Goal: Navigation & Orientation: Find specific page/section

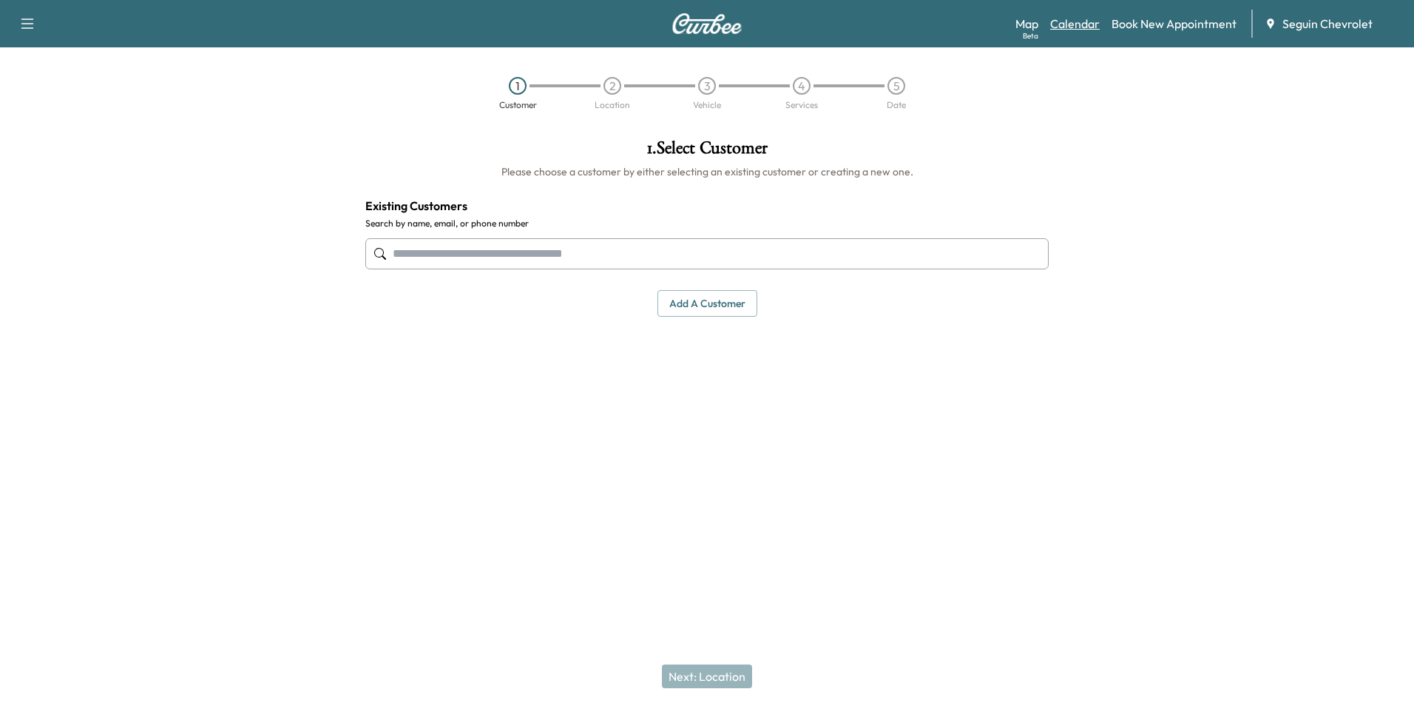
click at [1071, 19] on link "Calendar" at bounding box center [1075, 24] width 50 height 18
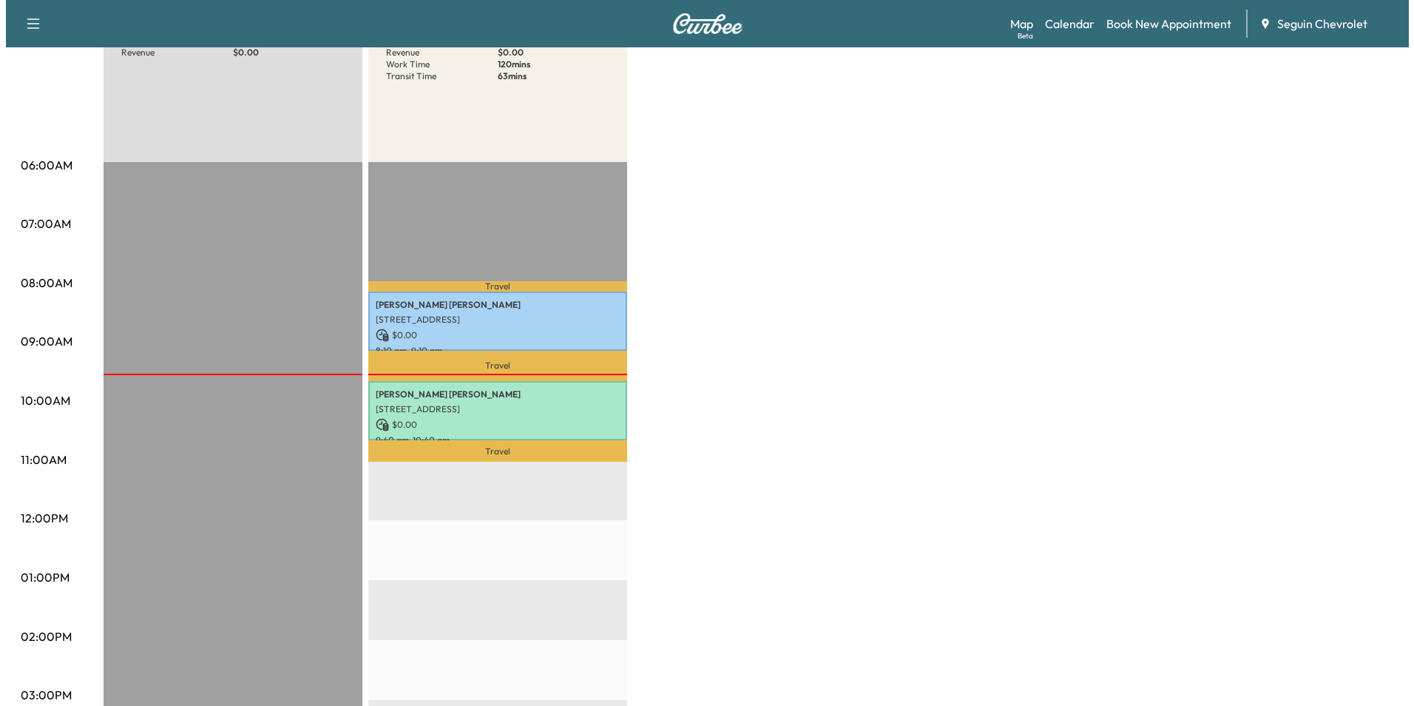
scroll to position [222, 0]
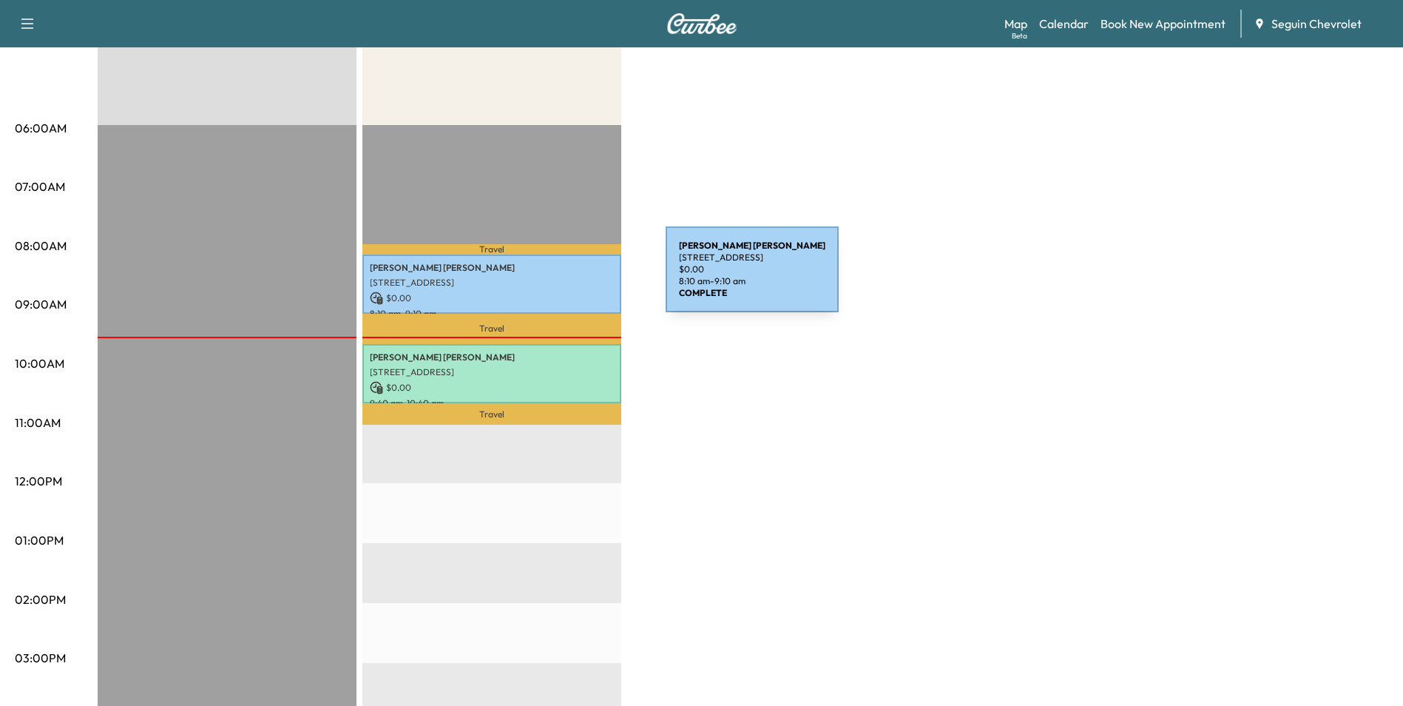
click at [555, 278] on p "[STREET_ADDRESS]" at bounding box center [492, 283] width 244 height 12
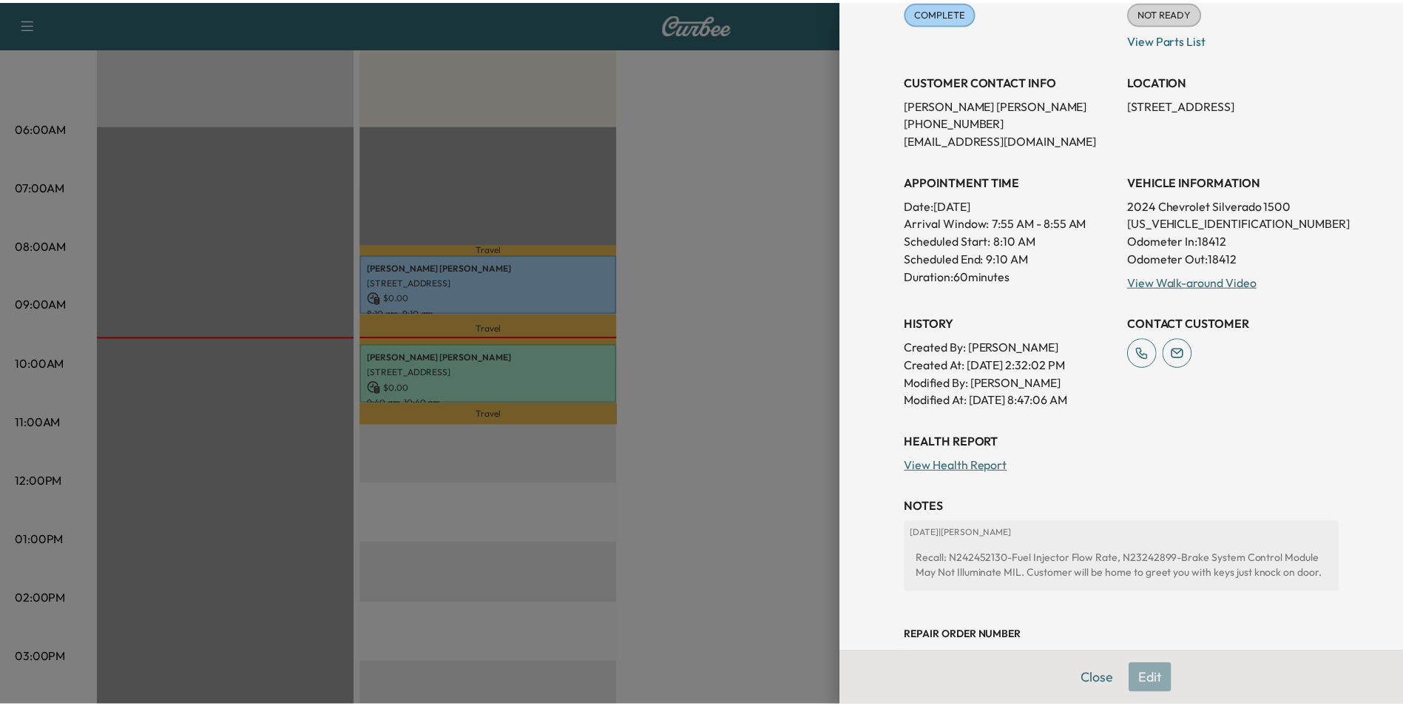
scroll to position [296, 0]
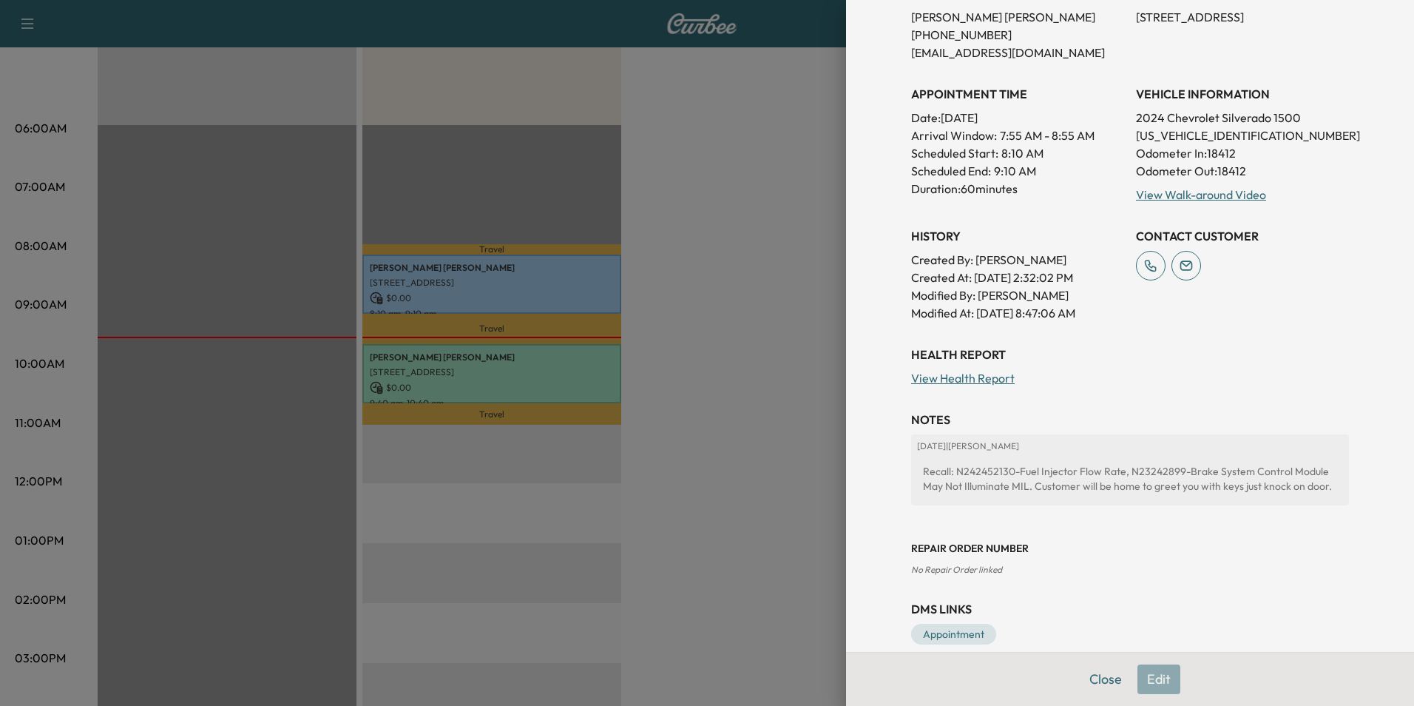
click at [675, 370] on div at bounding box center [707, 353] width 1414 height 706
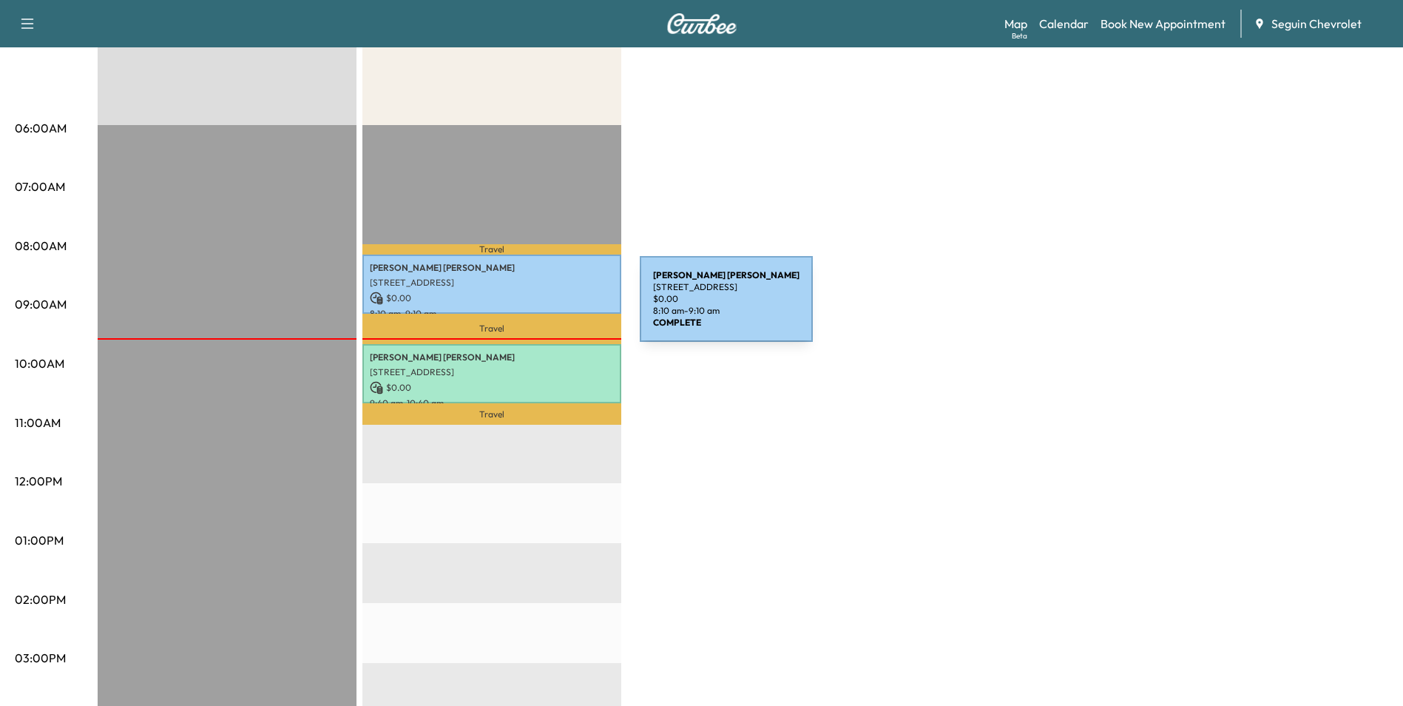
click at [528, 310] on p "8:10 am - 9:10 am" at bounding box center [492, 314] width 244 height 12
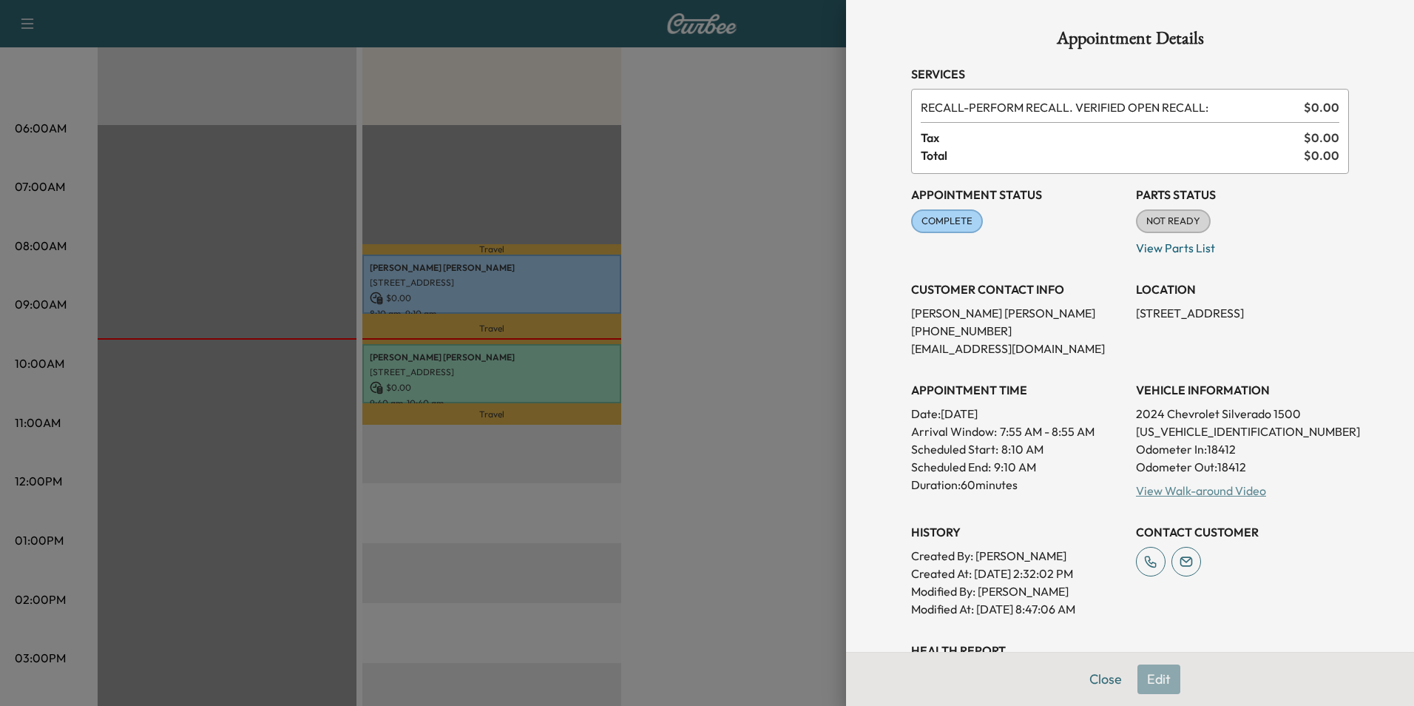
click at [1195, 490] on link "View Walk-around Video" at bounding box center [1201, 490] width 130 height 15
click at [732, 239] on div at bounding box center [707, 353] width 1414 height 706
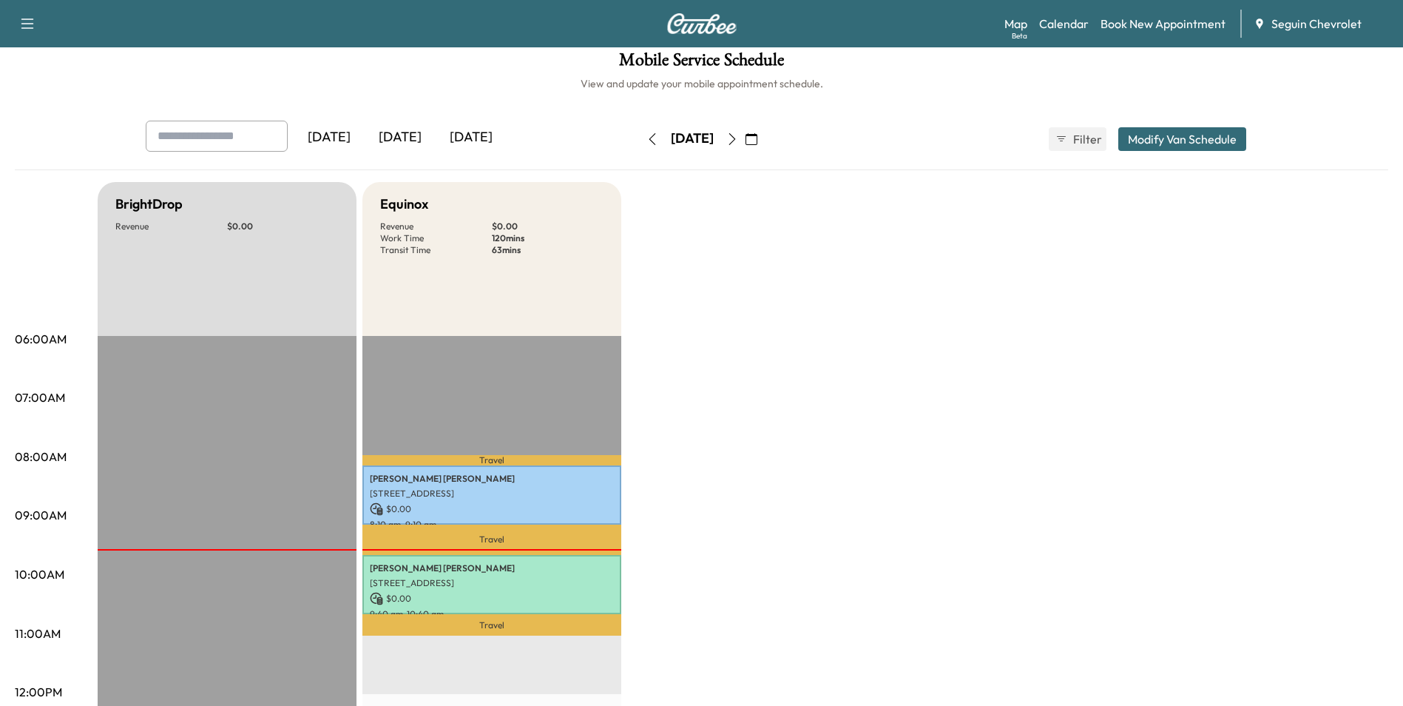
scroll to position [0, 0]
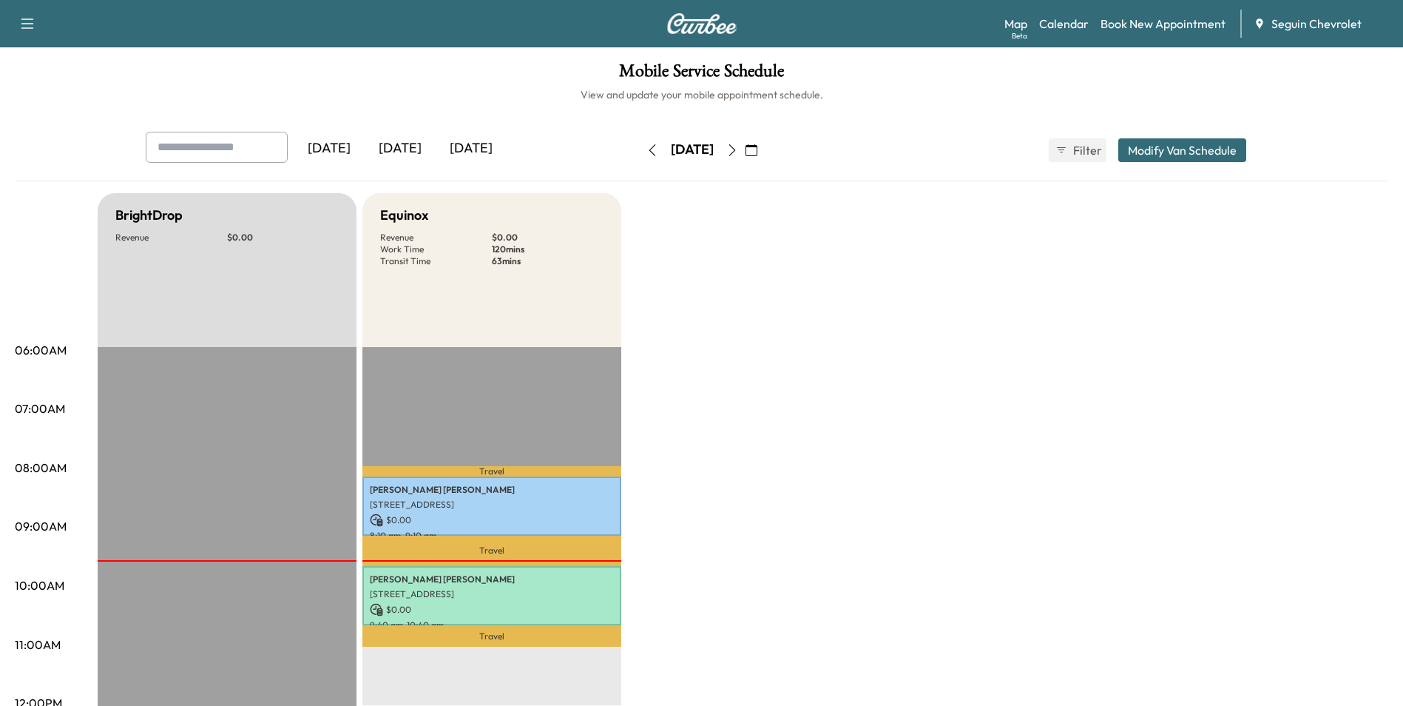
click at [738, 154] on icon "button" at bounding box center [732, 150] width 12 height 12
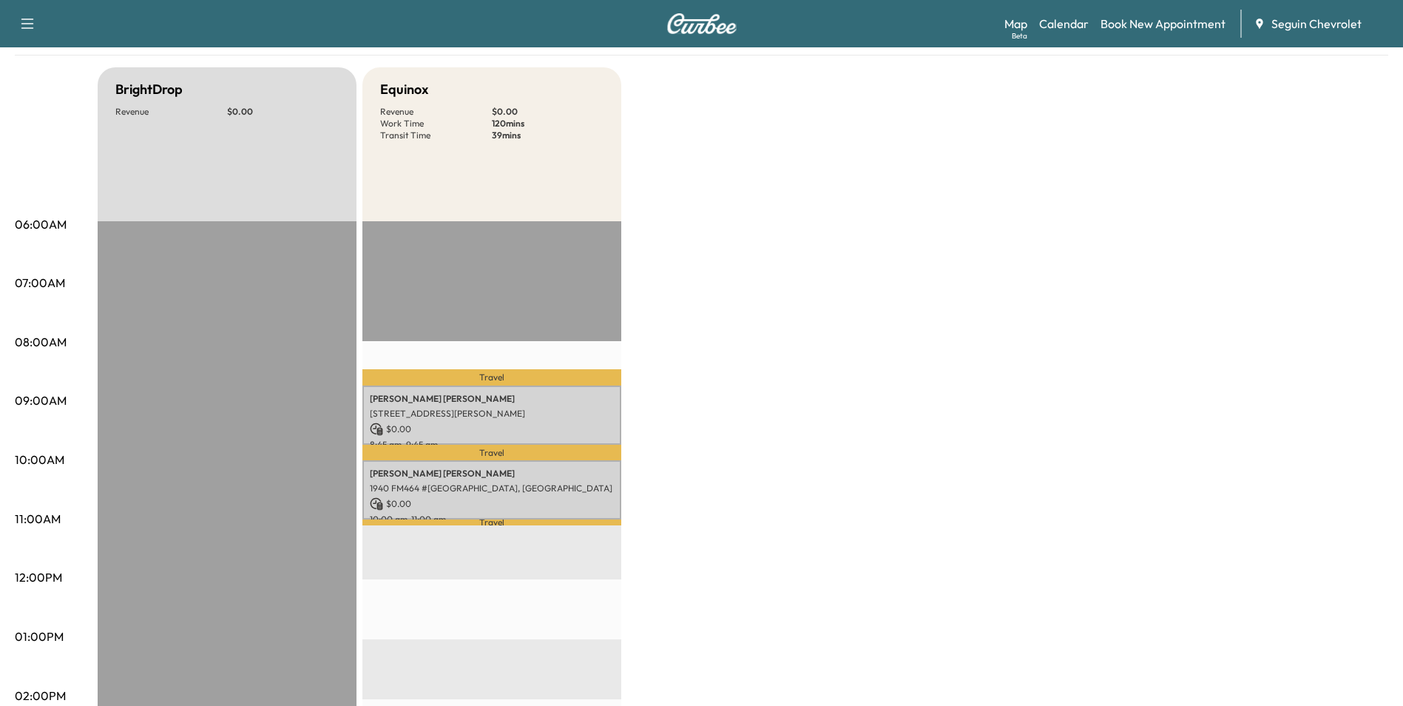
scroll to position [148, 0]
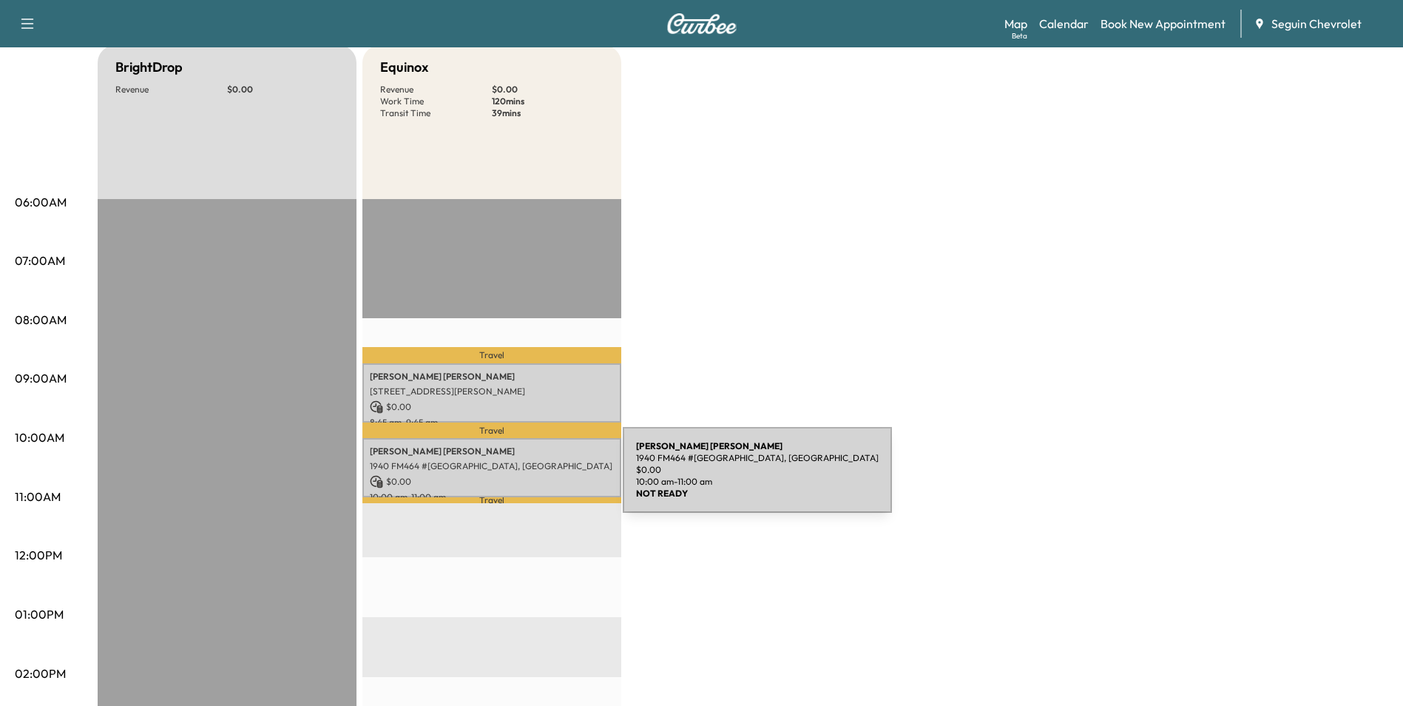
click at [512, 479] on p "$ 0.00" at bounding box center [492, 481] width 244 height 13
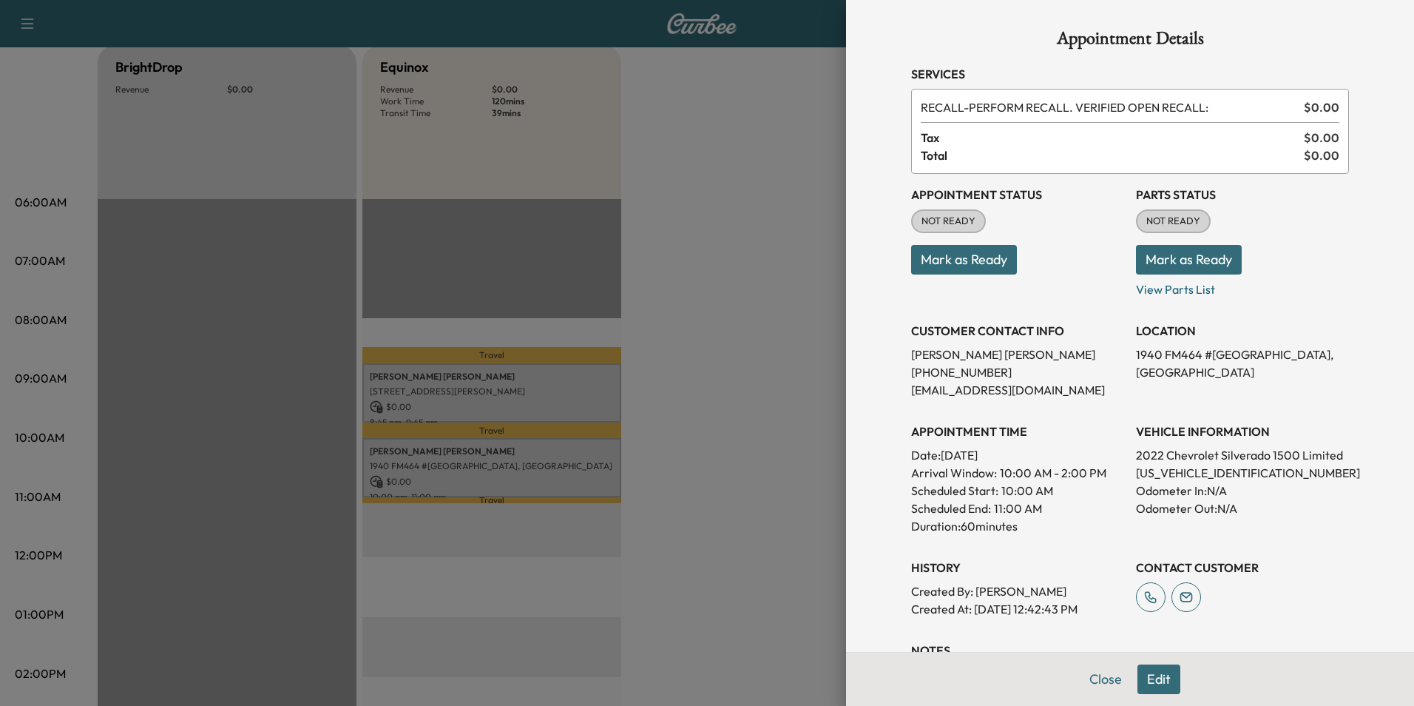
click at [846, 432] on div "Appointment Details Services RECALL - PERFORM RECALL. VERIFIED OPEN RECALL: $ 0…" at bounding box center [1130, 353] width 568 height 706
click at [725, 345] on div at bounding box center [707, 353] width 1414 height 706
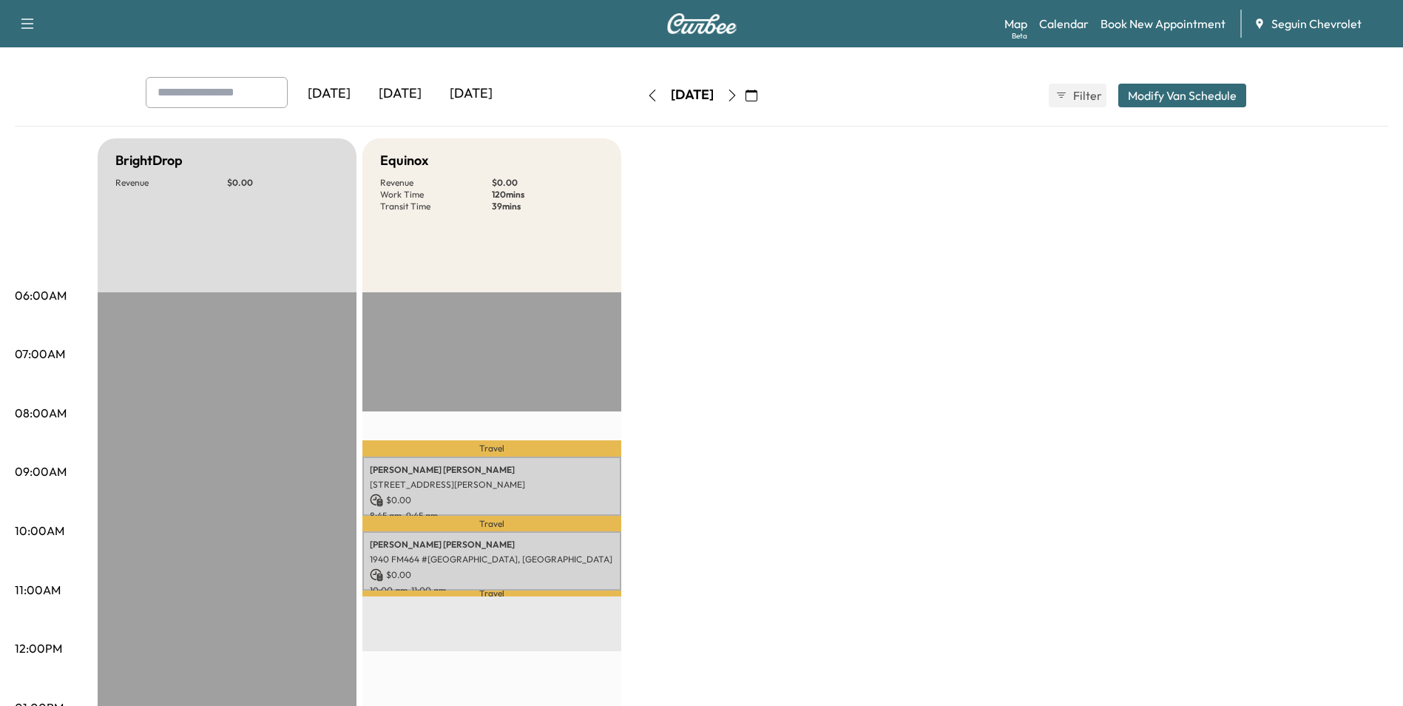
scroll to position [0, 0]
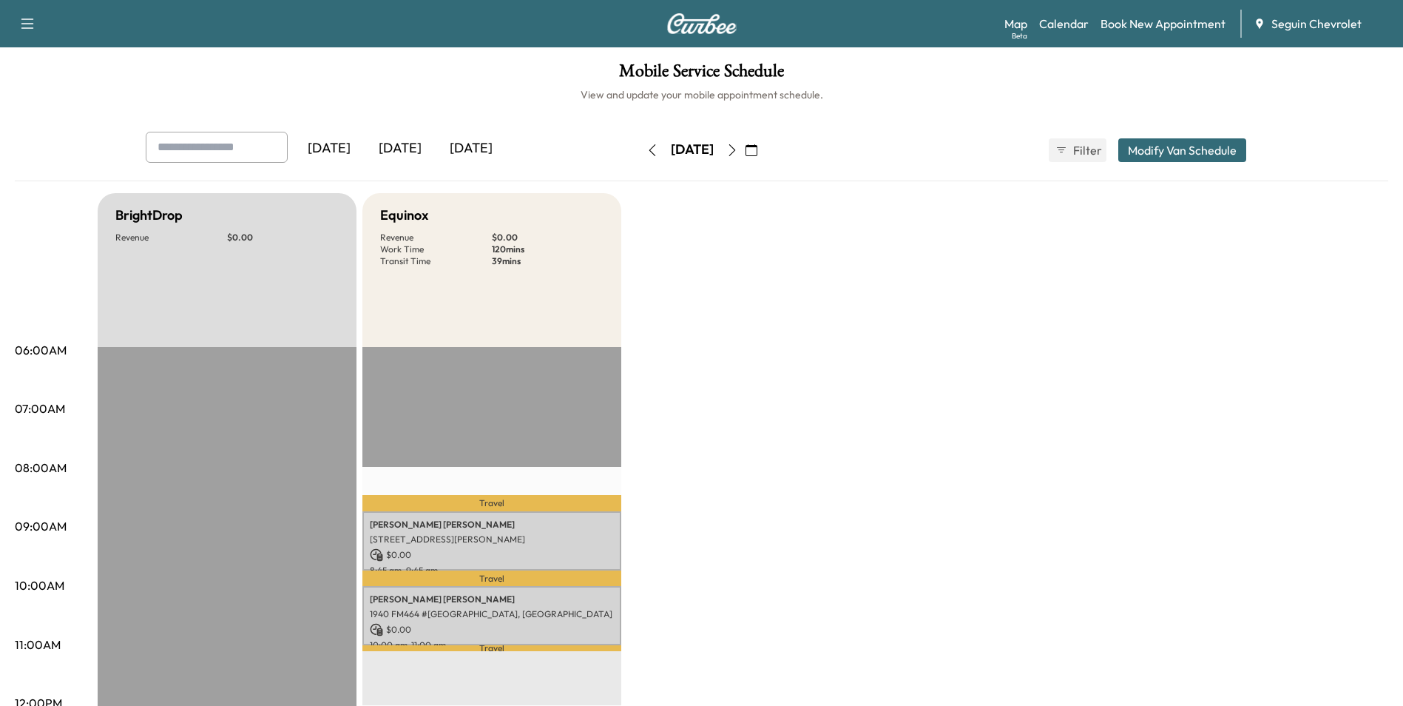
click at [745, 138] on button "button" at bounding box center [732, 150] width 25 height 24
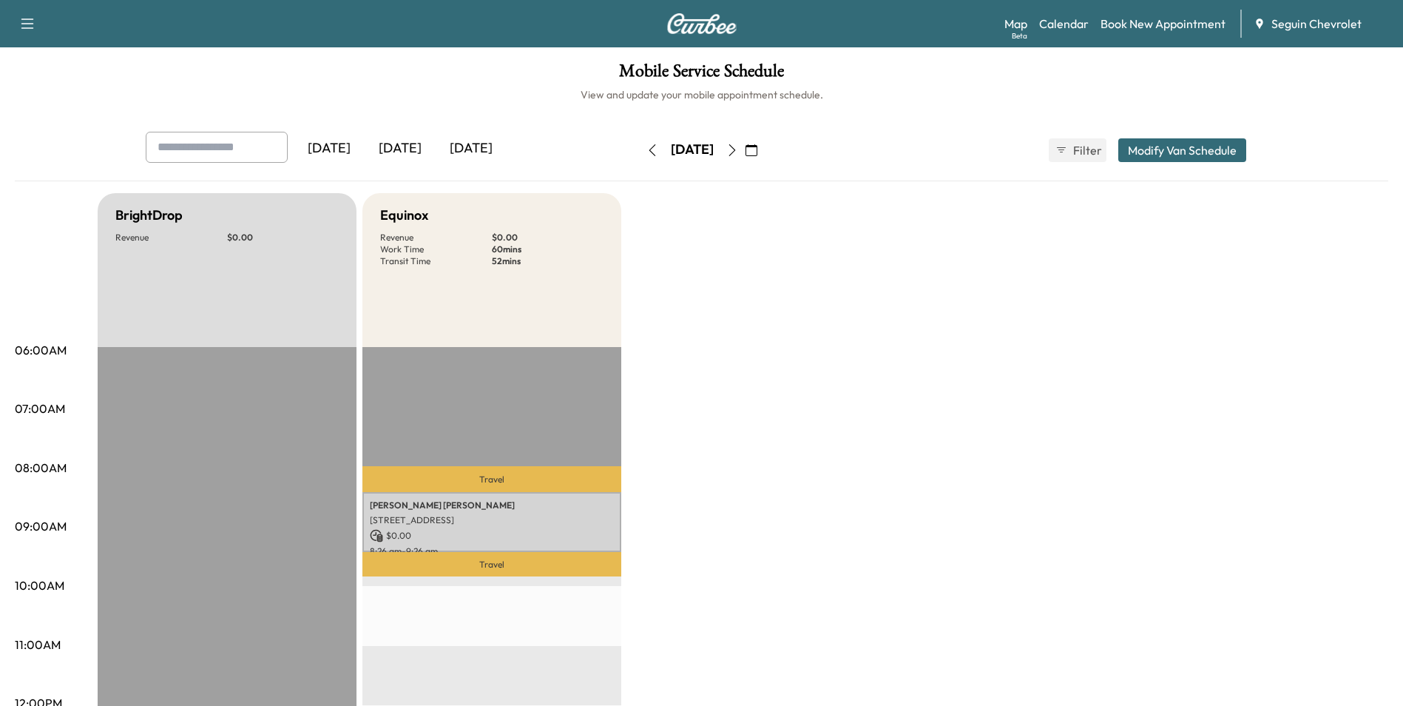
click at [745, 138] on button "button" at bounding box center [732, 150] width 25 height 24
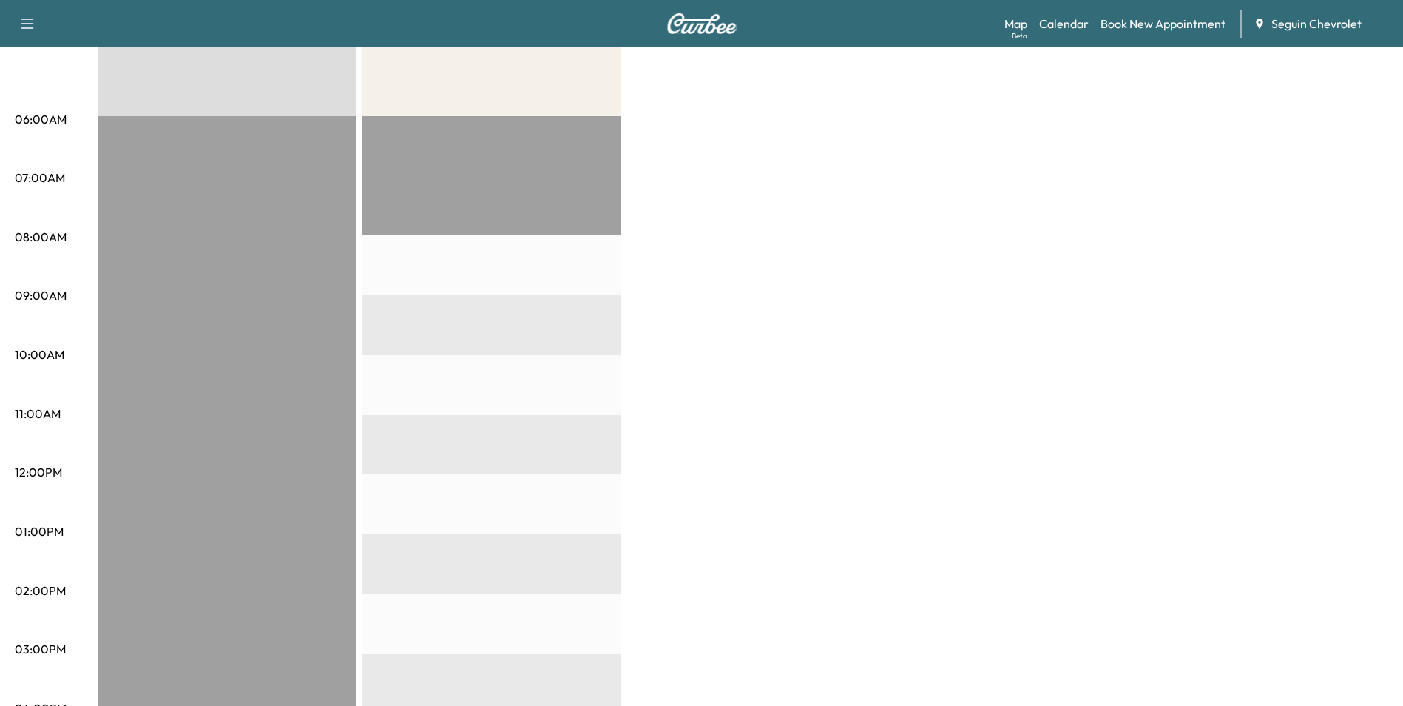
scroll to position [74, 0]
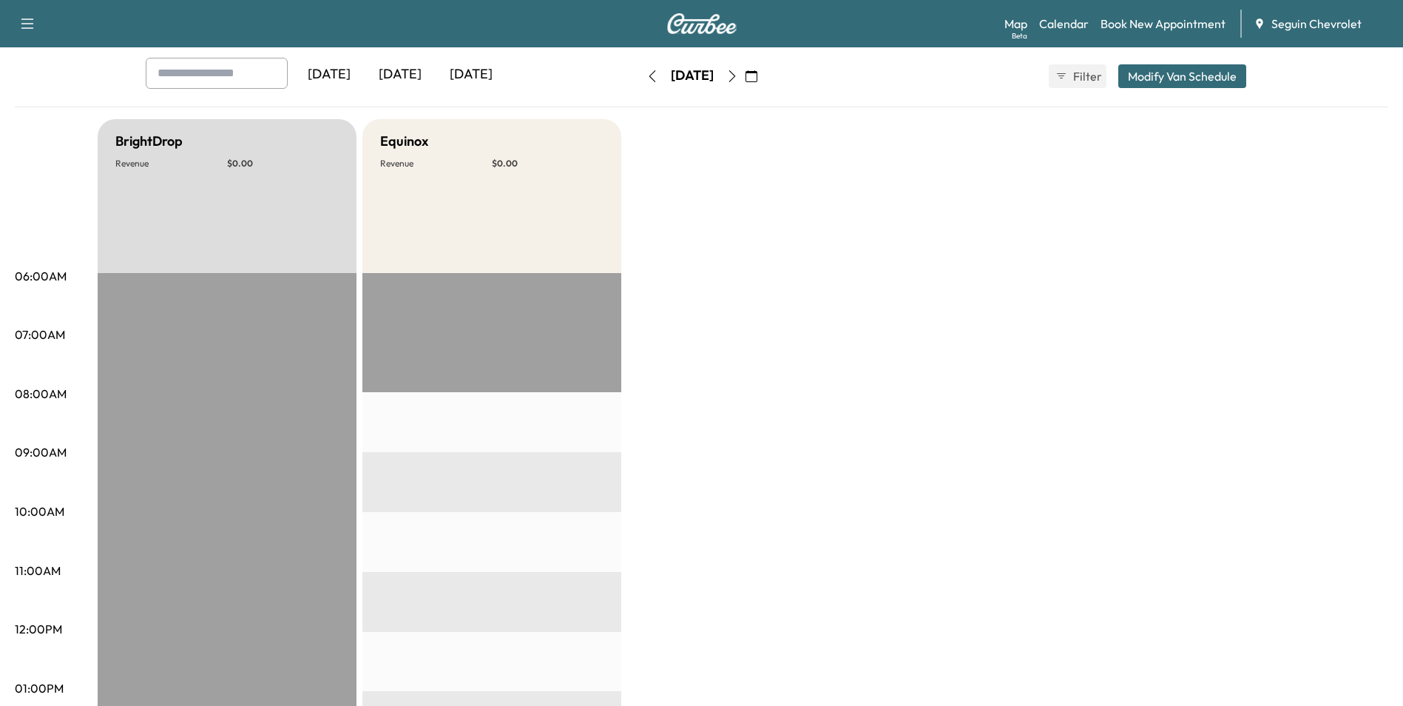
click at [745, 81] on button "button" at bounding box center [732, 76] width 25 height 24
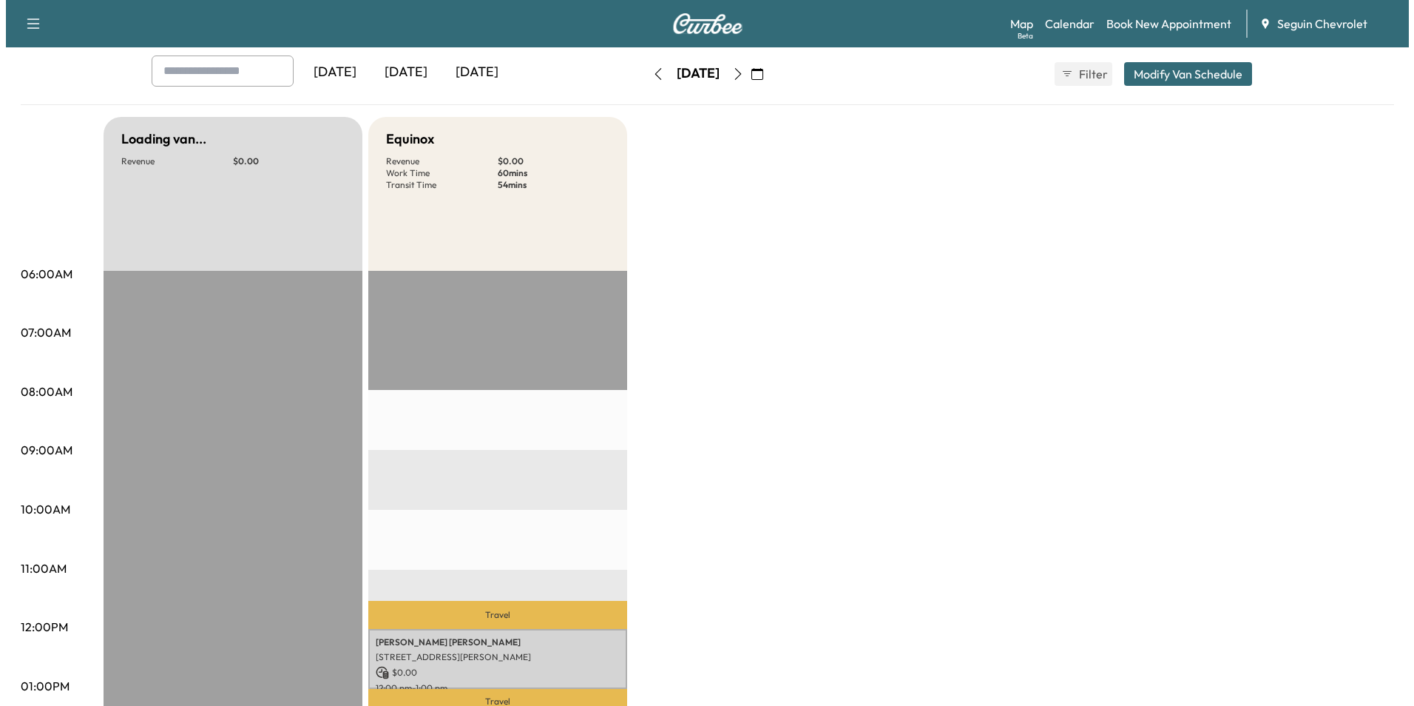
scroll to position [148, 0]
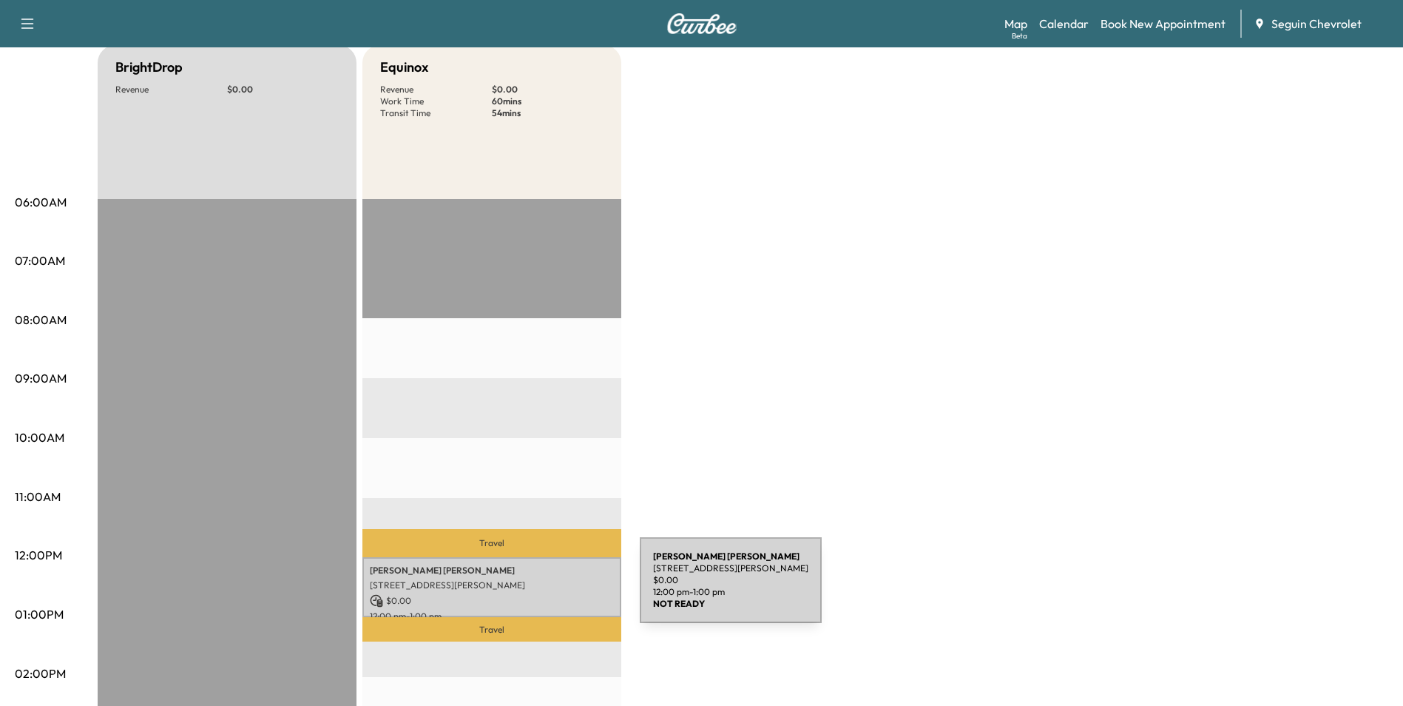
click at [529, 589] on div "[PERSON_NAME] [STREET_ADDRESS][PERSON_NAME] $ 0.00 12:00 pm - 1:00 pm" at bounding box center [491, 587] width 259 height 60
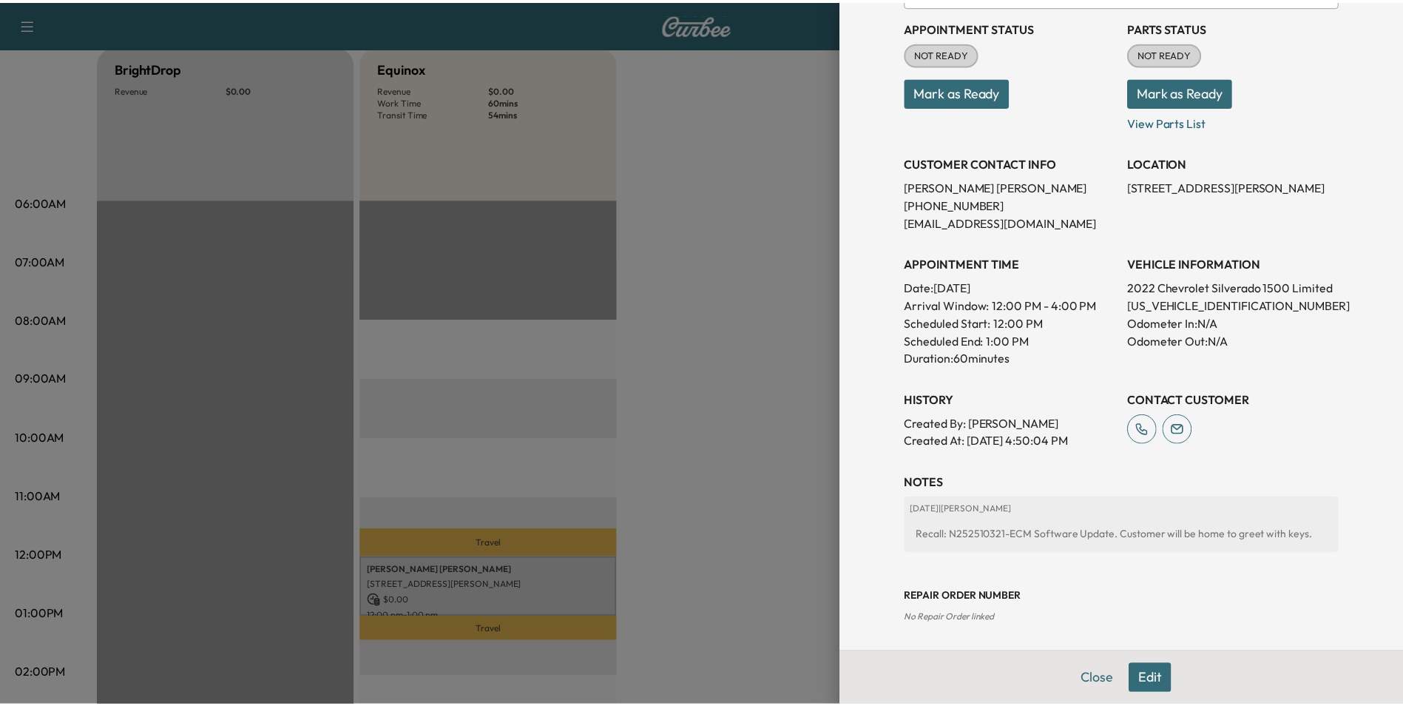
scroll to position [164, 0]
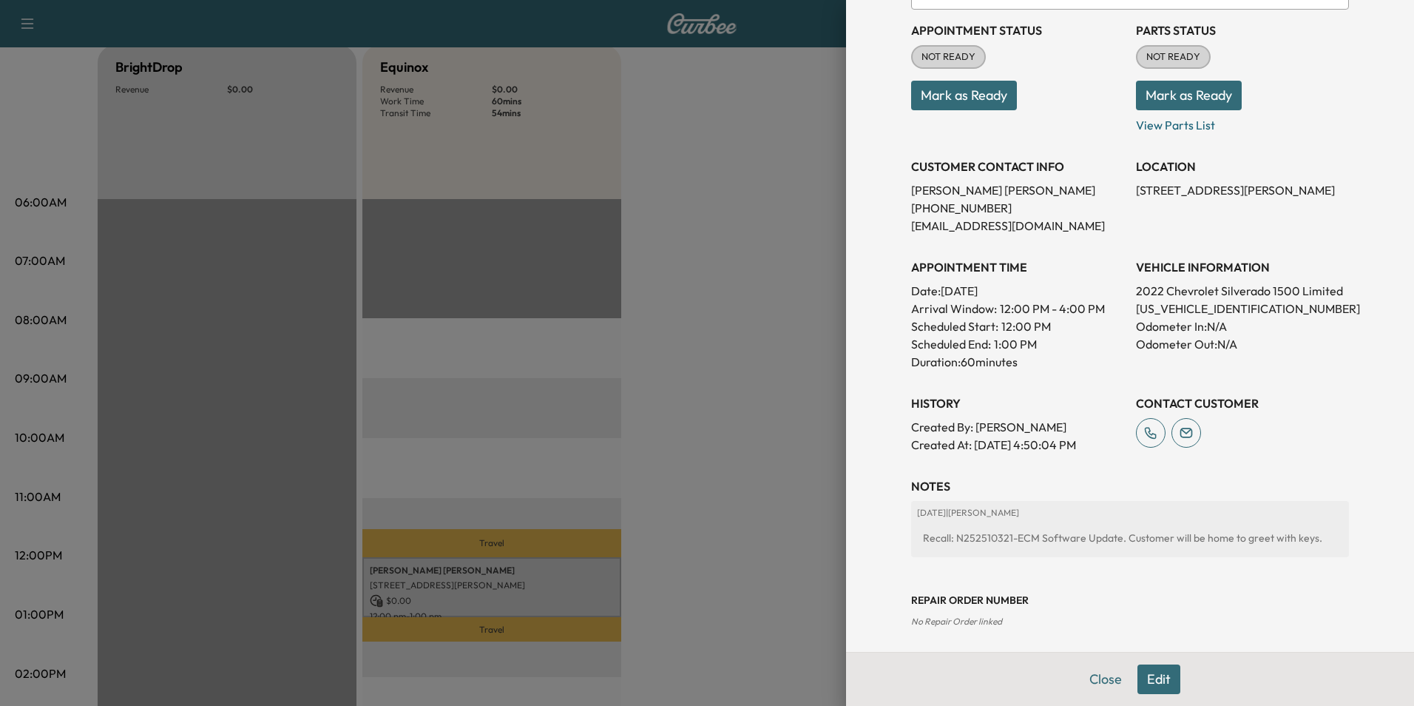
click at [772, 388] on div at bounding box center [707, 353] width 1414 height 706
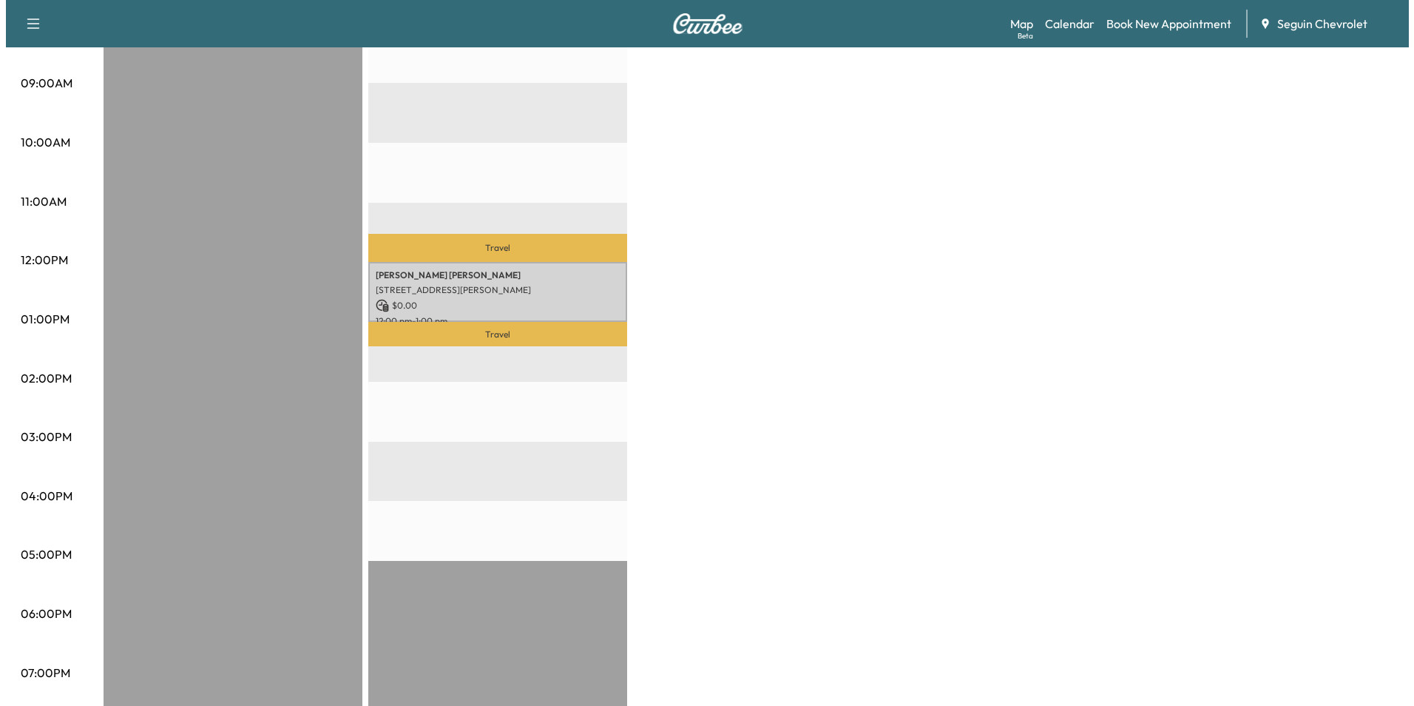
scroll to position [444, 0]
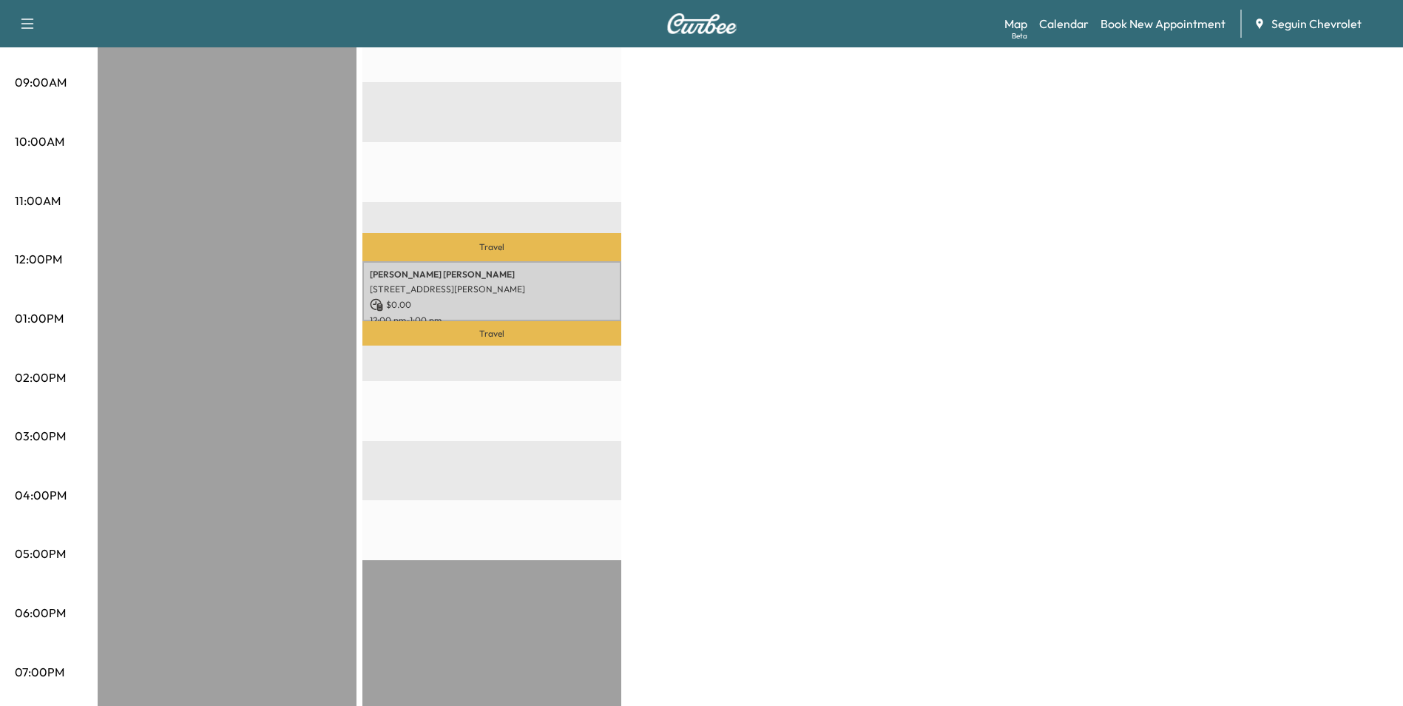
click at [473, 322] on p "Travel" at bounding box center [491, 333] width 259 height 25
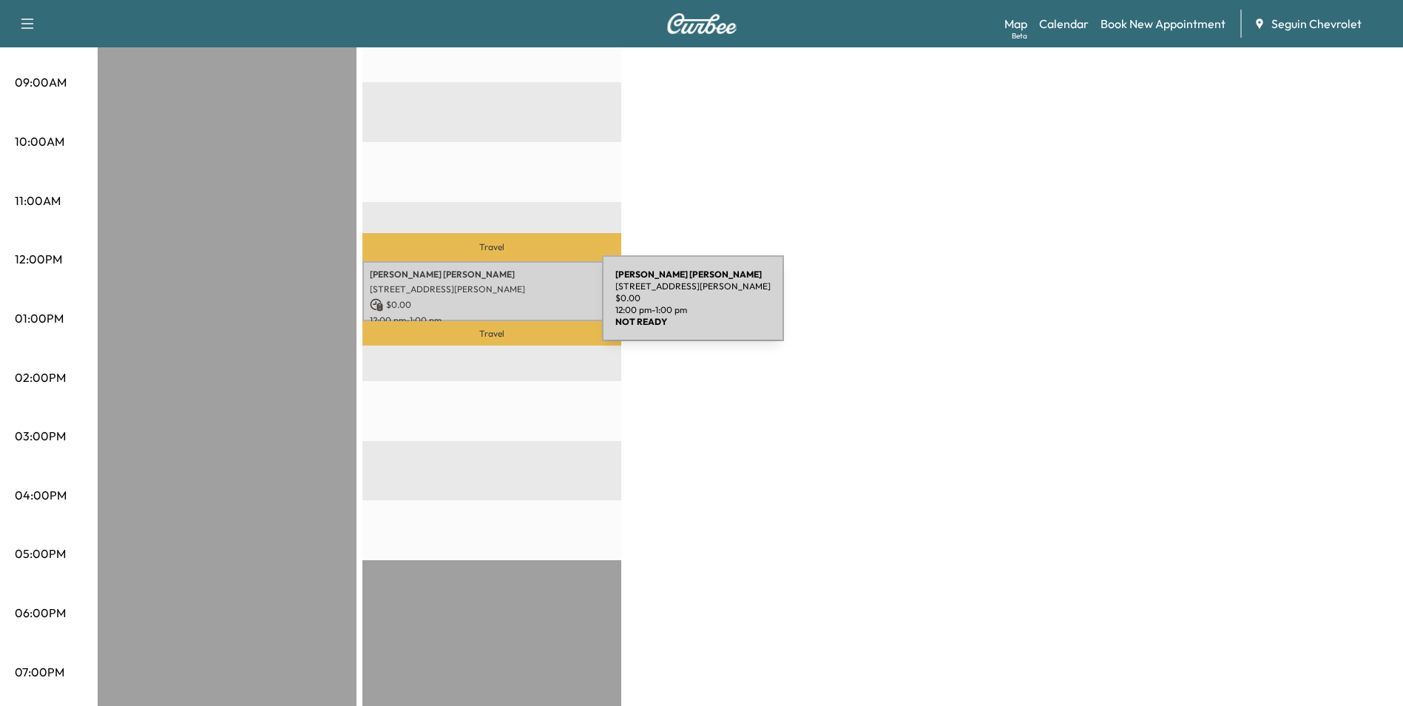
click at [491, 307] on p "$ 0.00" at bounding box center [492, 304] width 244 height 13
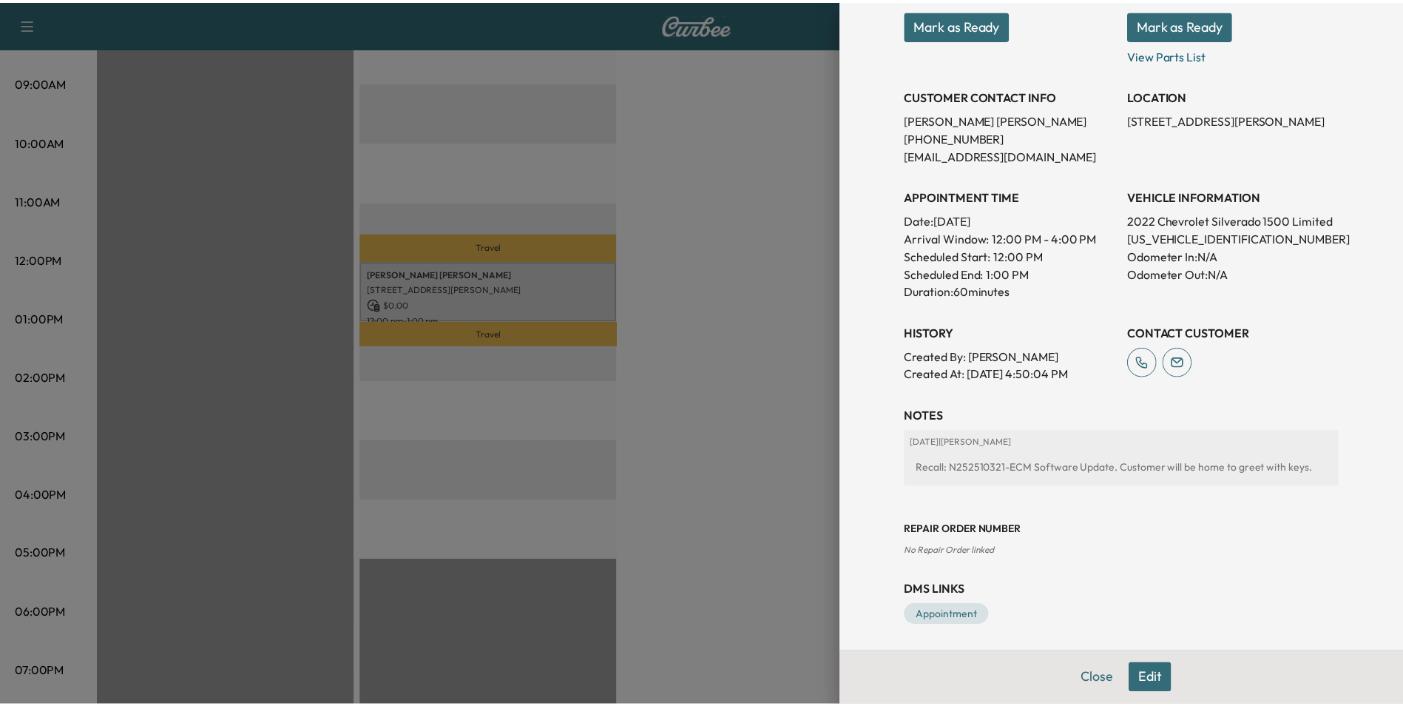
scroll to position [238, 0]
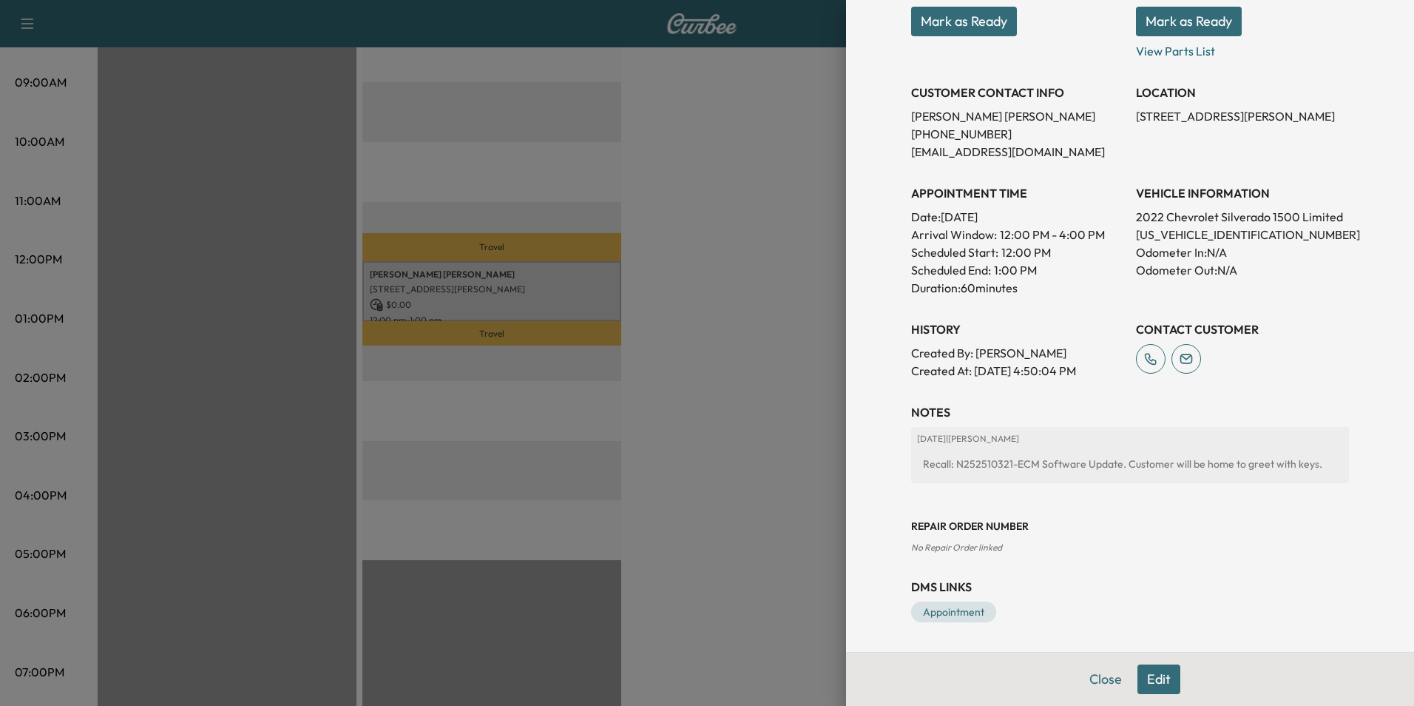
click at [695, 402] on div at bounding box center [707, 353] width 1414 height 706
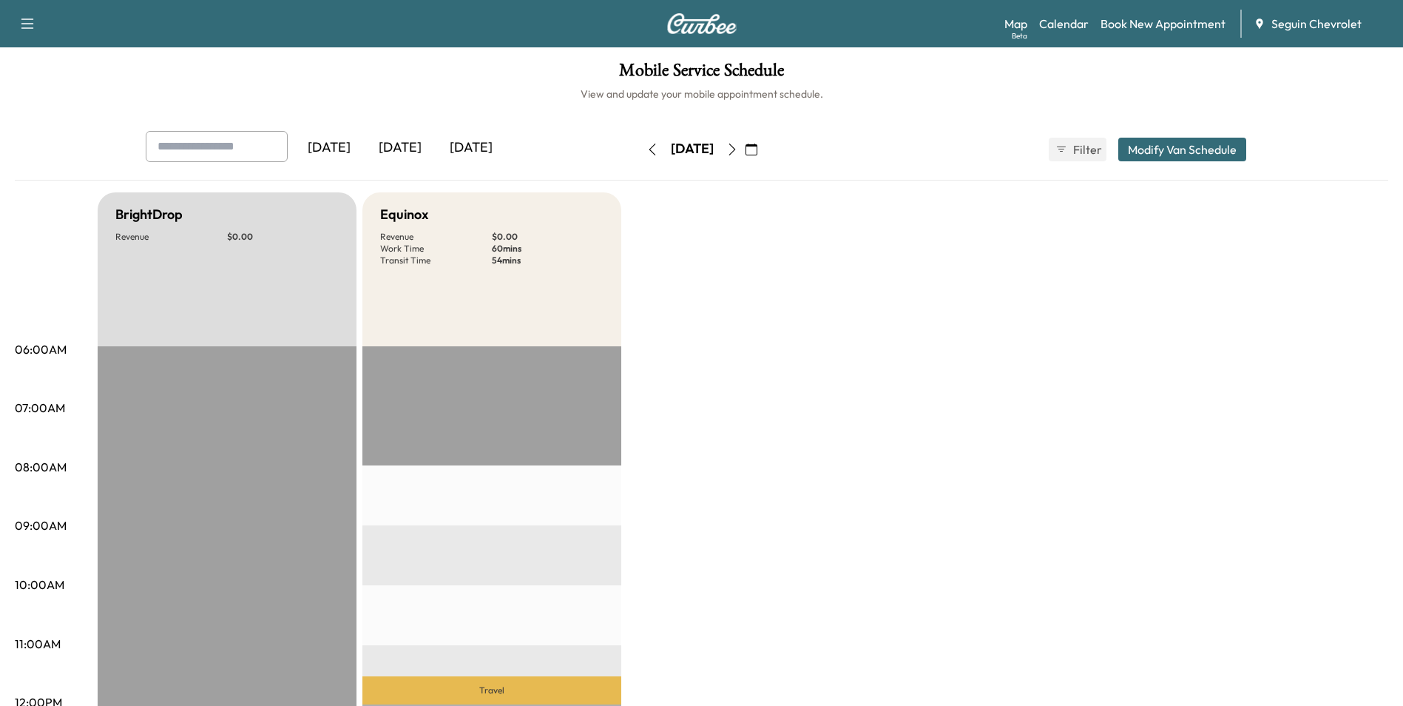
scroll to position [0, 0]
click at [757, 152] on icon "button" at bounding box center [752, 150] width 12 height 12
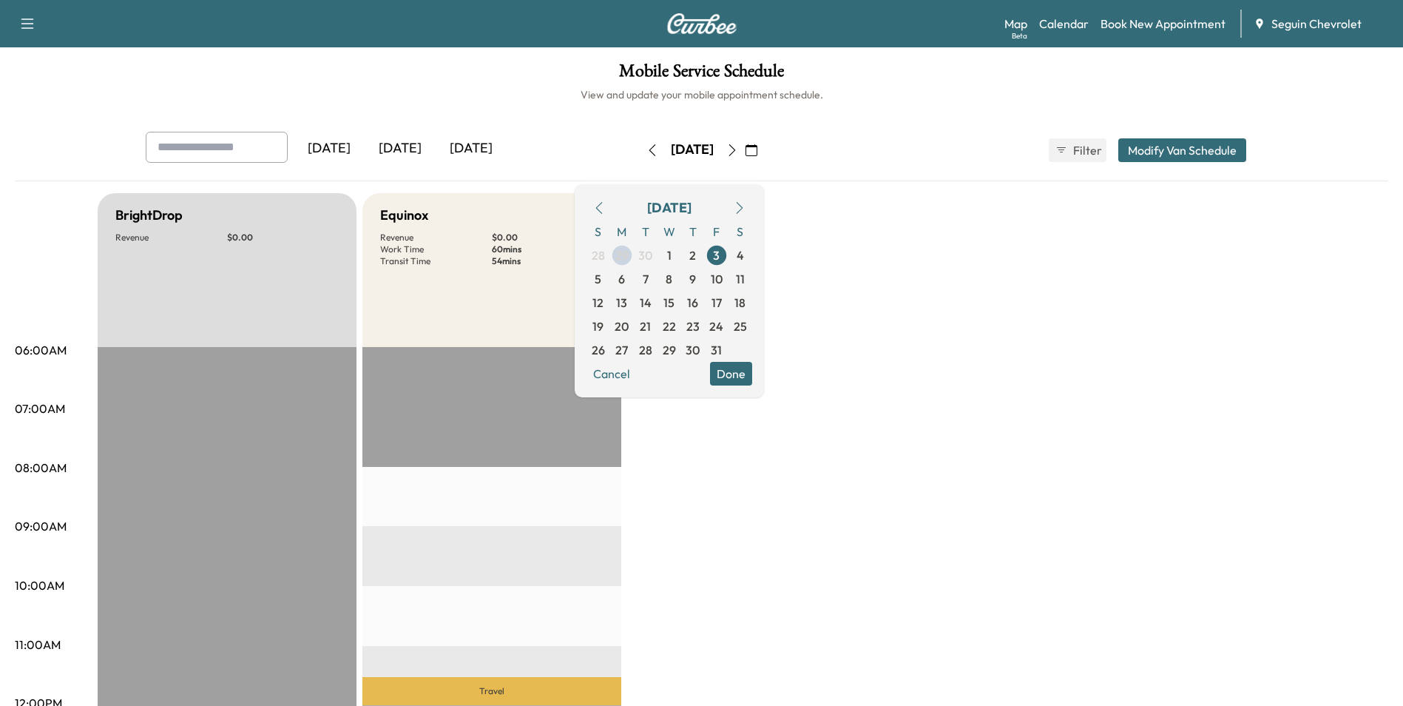
click at [624, 195] on div "October 2025 S M T W T F S 28 29 30 1 2 3 4 5 6 7 8 9 10 11 12 13 14 15 16 17 1…" at bounding box center [669, 290] width 189 height 213
click at [605, 203] on icon "button" at bounding box center [599, 208] width 12 height 12
click at [629, 346] on span "29" at bounding box center [621, 350] width 13 height 18
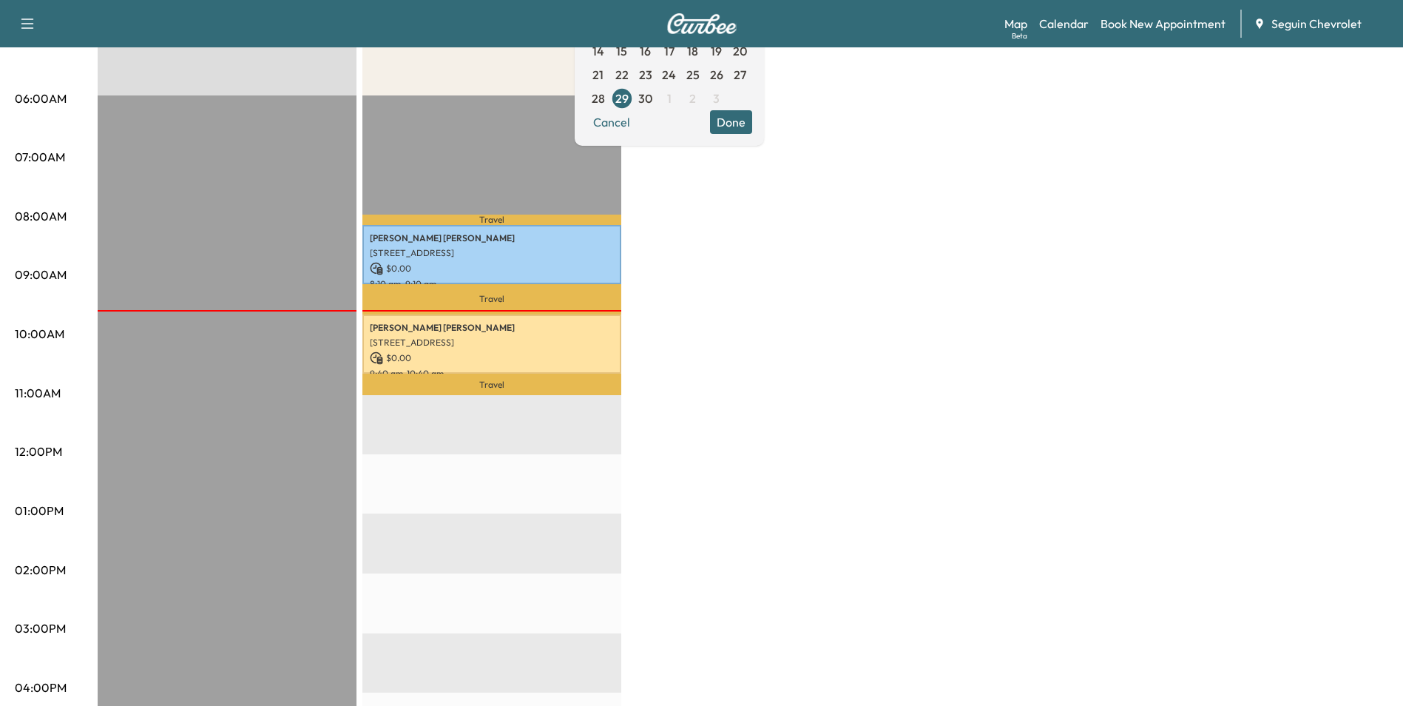
scroll to position [296, 0]
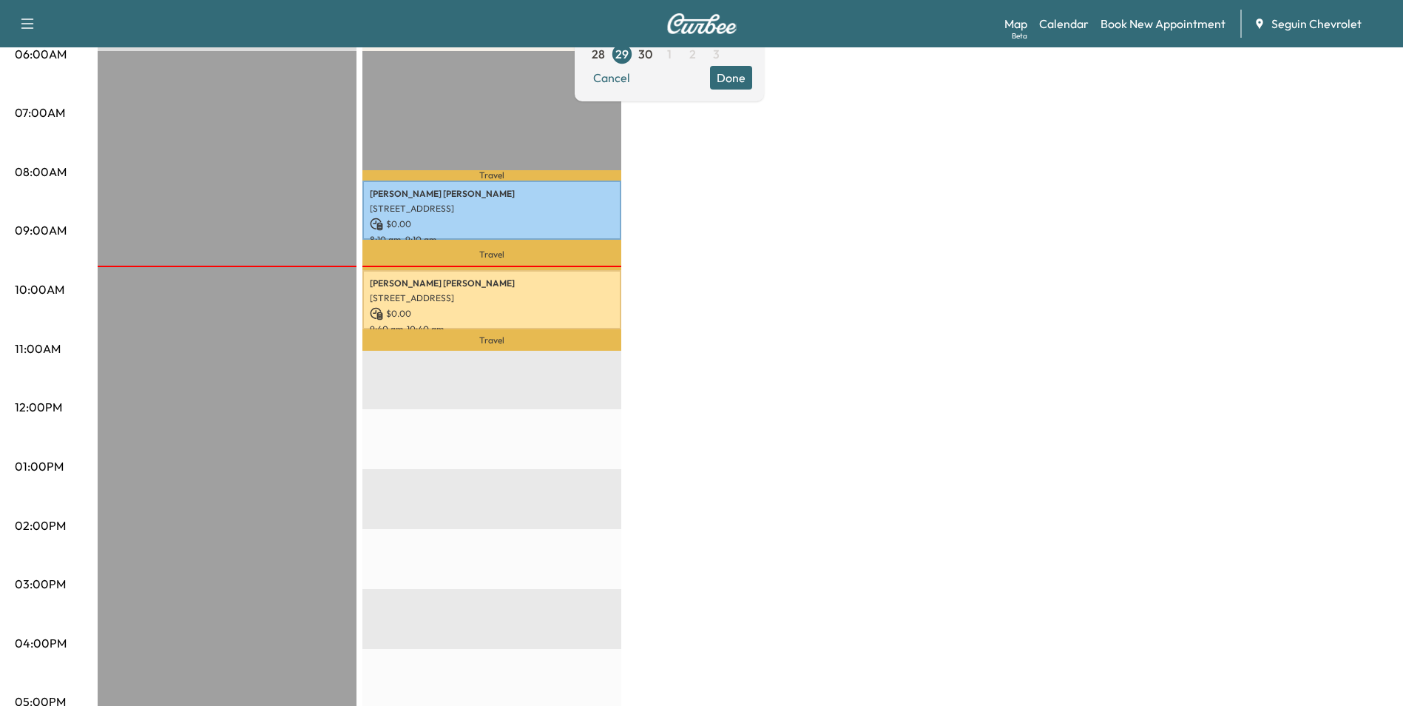
click at [754, 393] on div "BrightDrop Revenue $ 0.00 EST Start Equinox Revenue $ 0.00 Work Time 120 mins T…" at bounding box center [743, 452] width 1291 height 1110
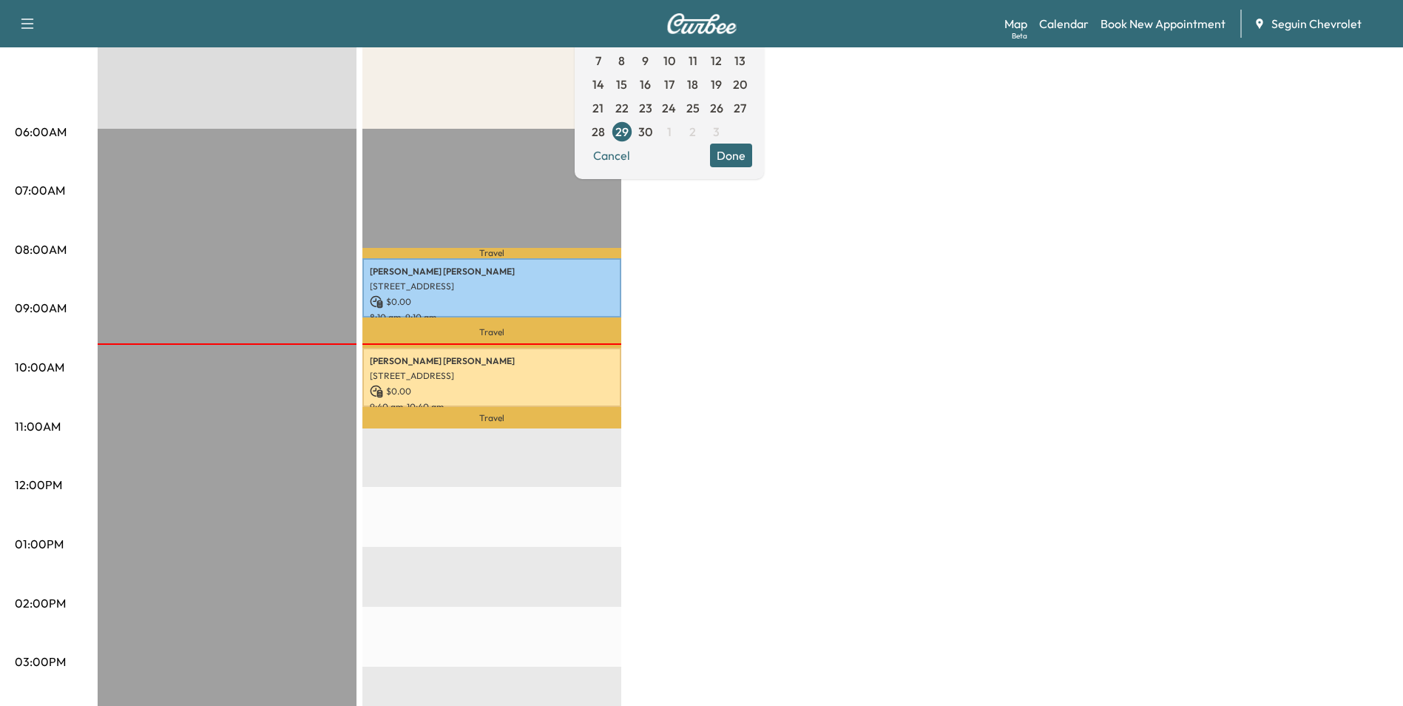
scroll to position [148, 0]
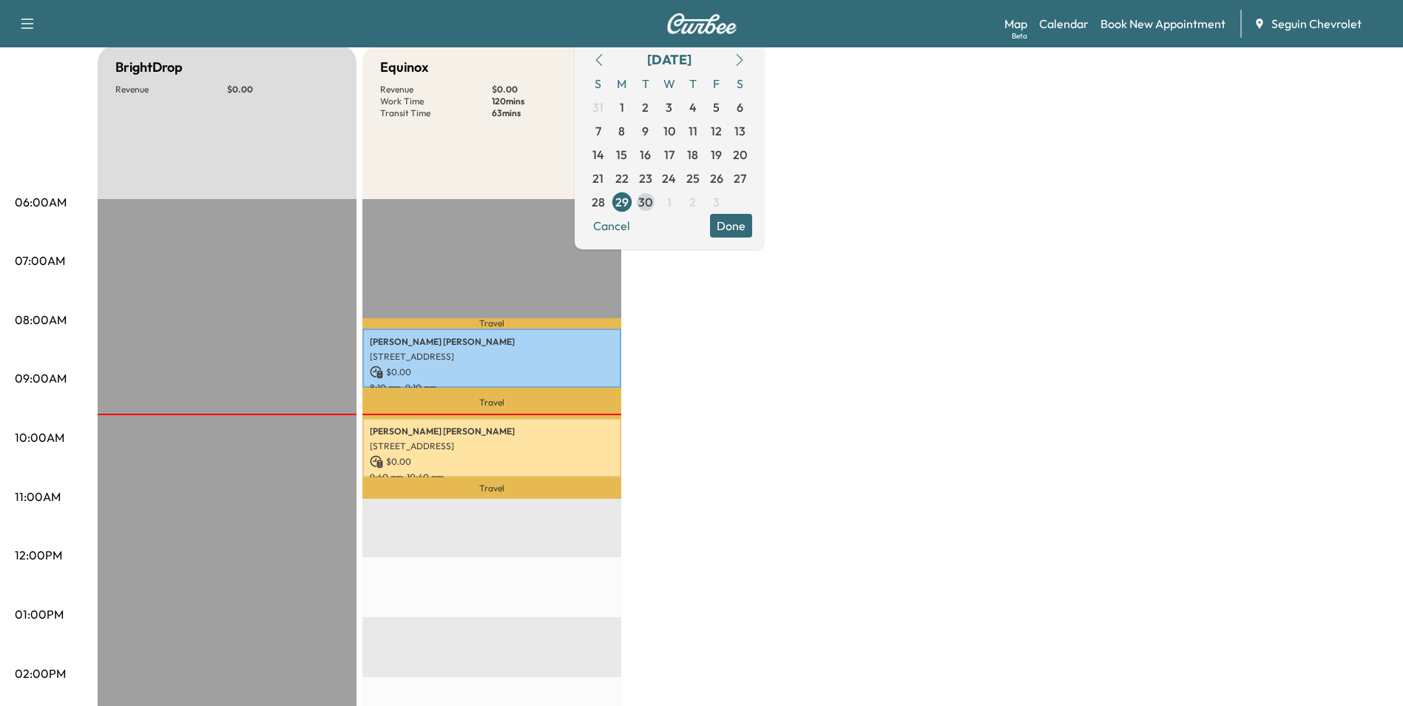
click at [652, 197] on span "30" at bounding box center [645, 202] width 14 height 18
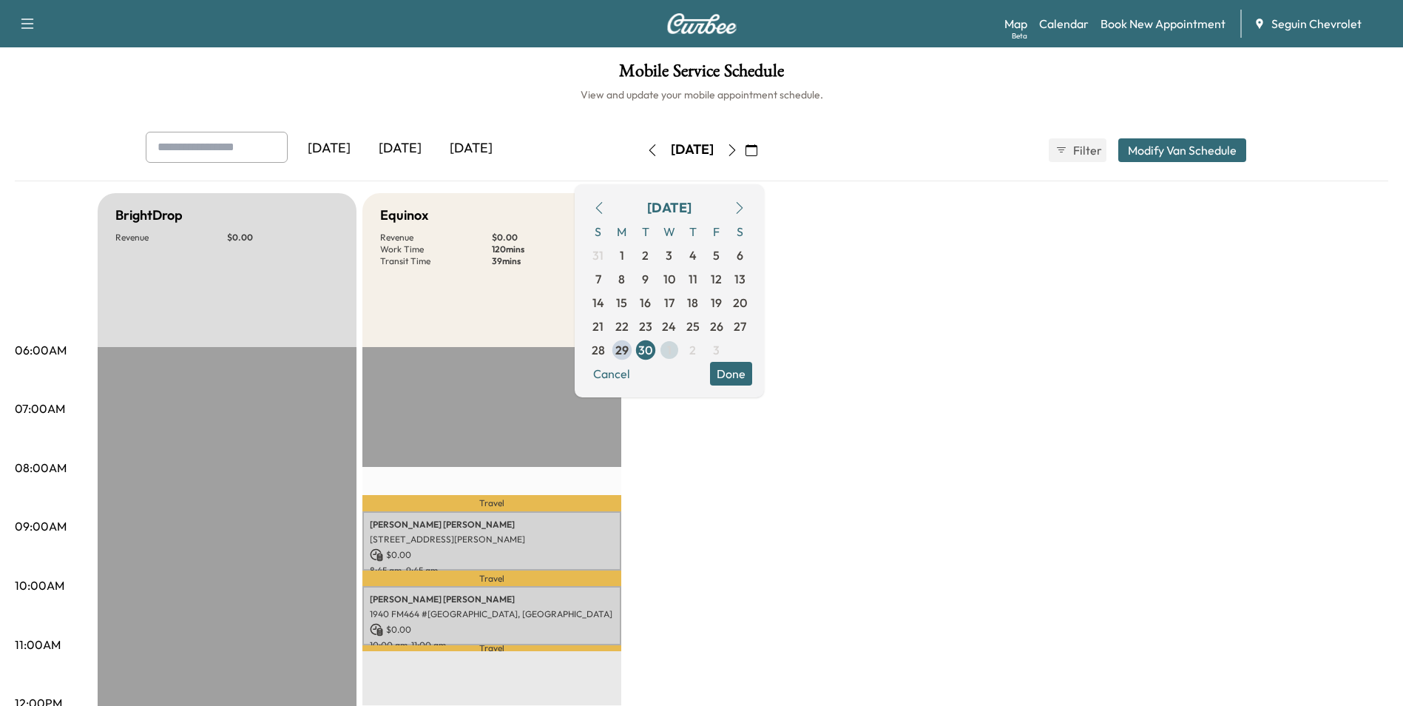
click at [681, 351] on span "1" at bounding box center [670, 350] width 24 height 24
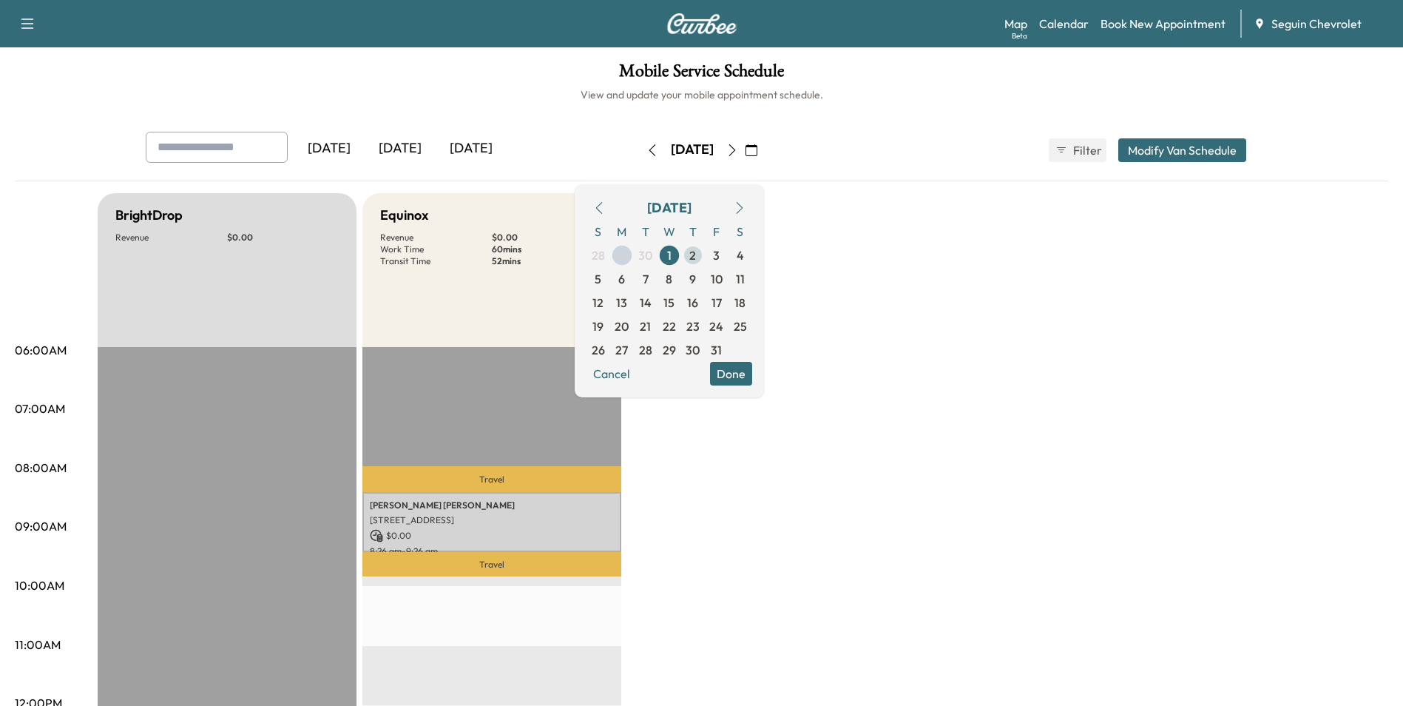
click at [696, 247] on span "2" at bounding box center [692, 255] width 7 height 18
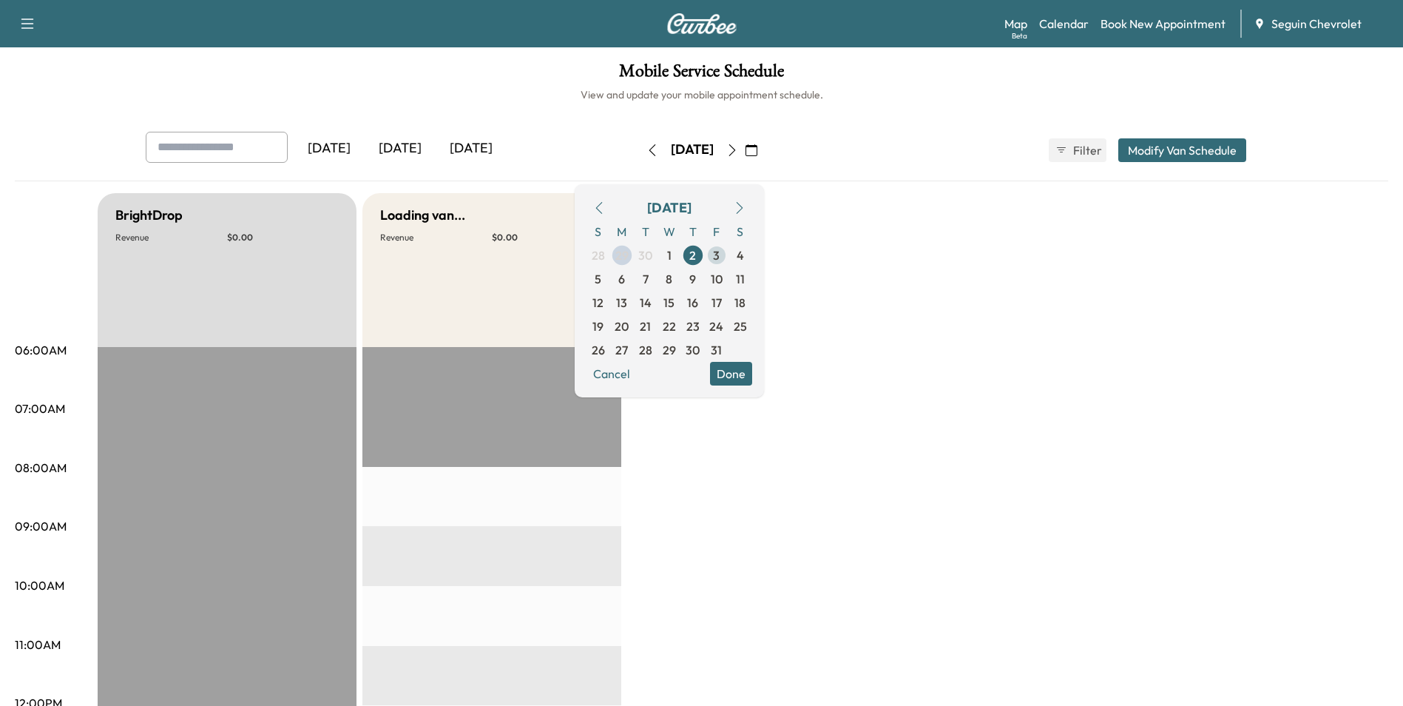
click at [720, 257] on span "3" at bounding box center [716, 255] width 7 height 18
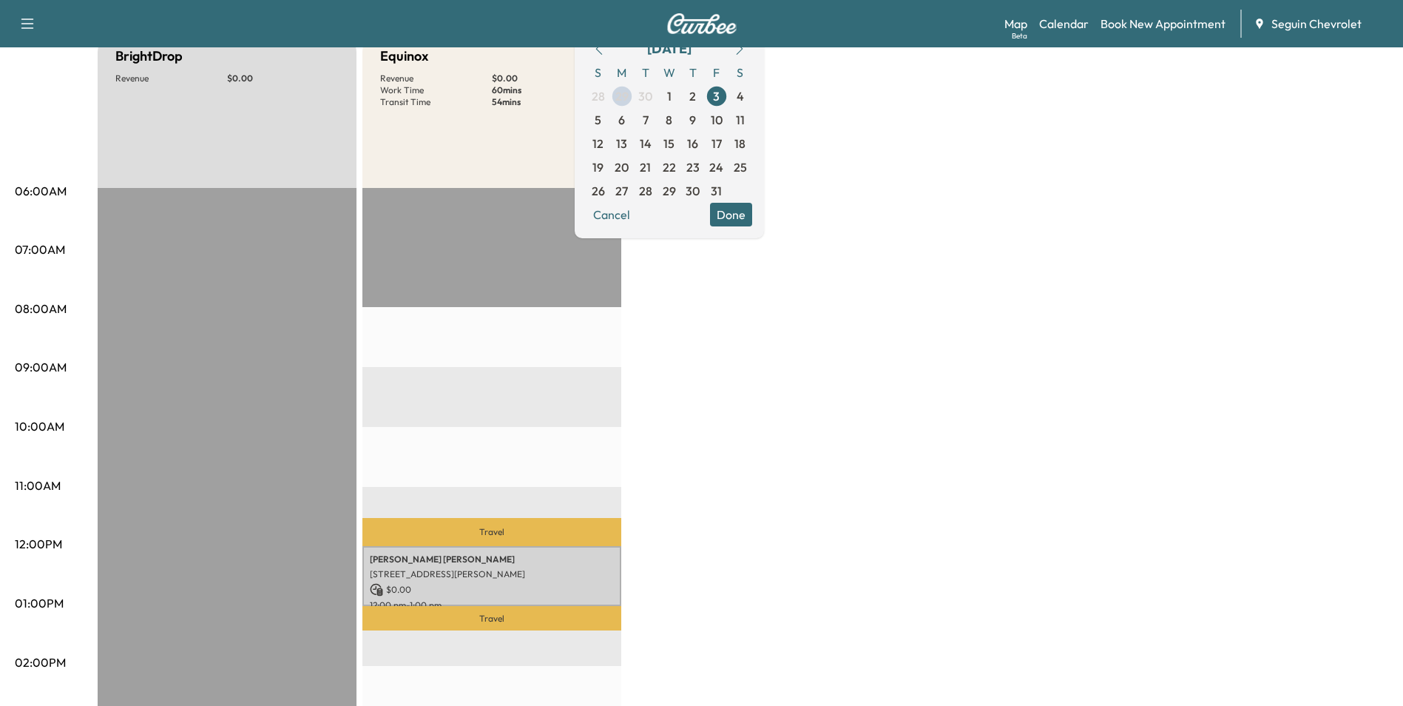
scroll to position [74, 0]
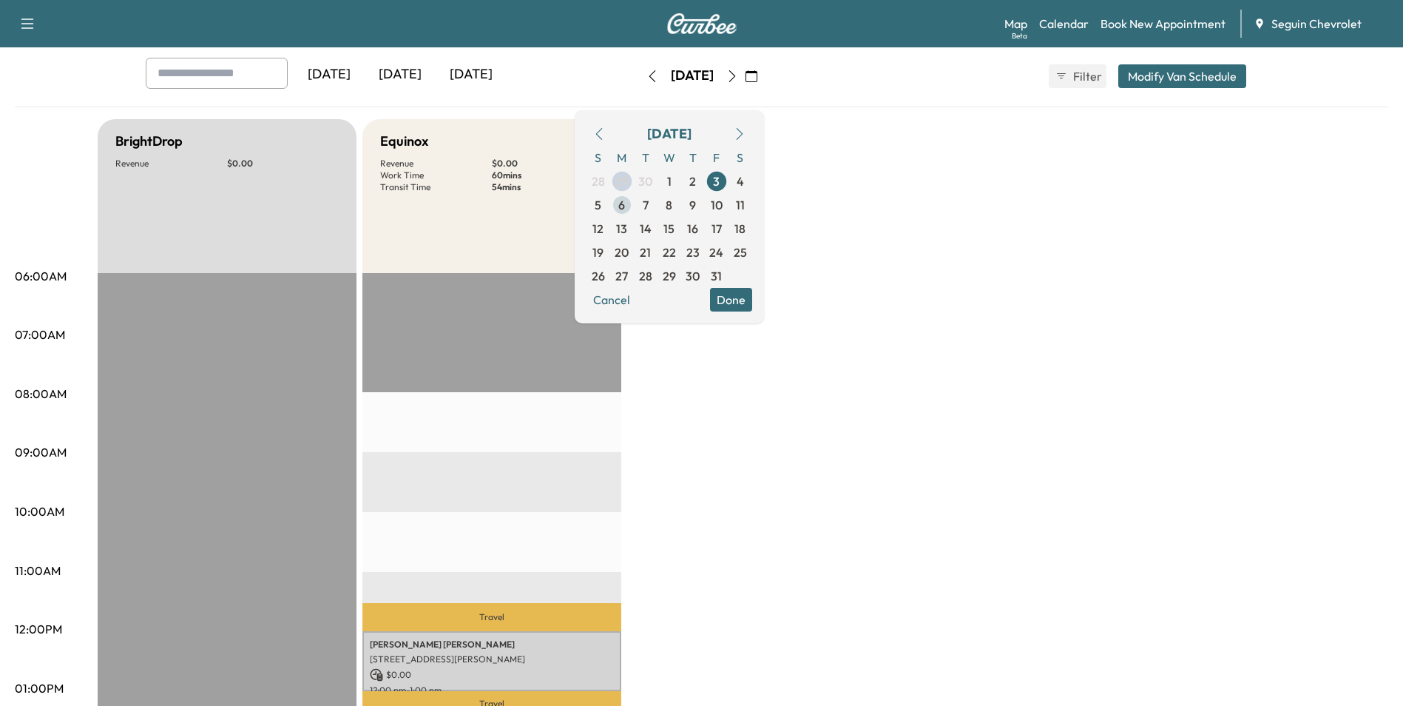
click at [625, 213] on span "6" at bounding box center [621, 205] width 7 height 18
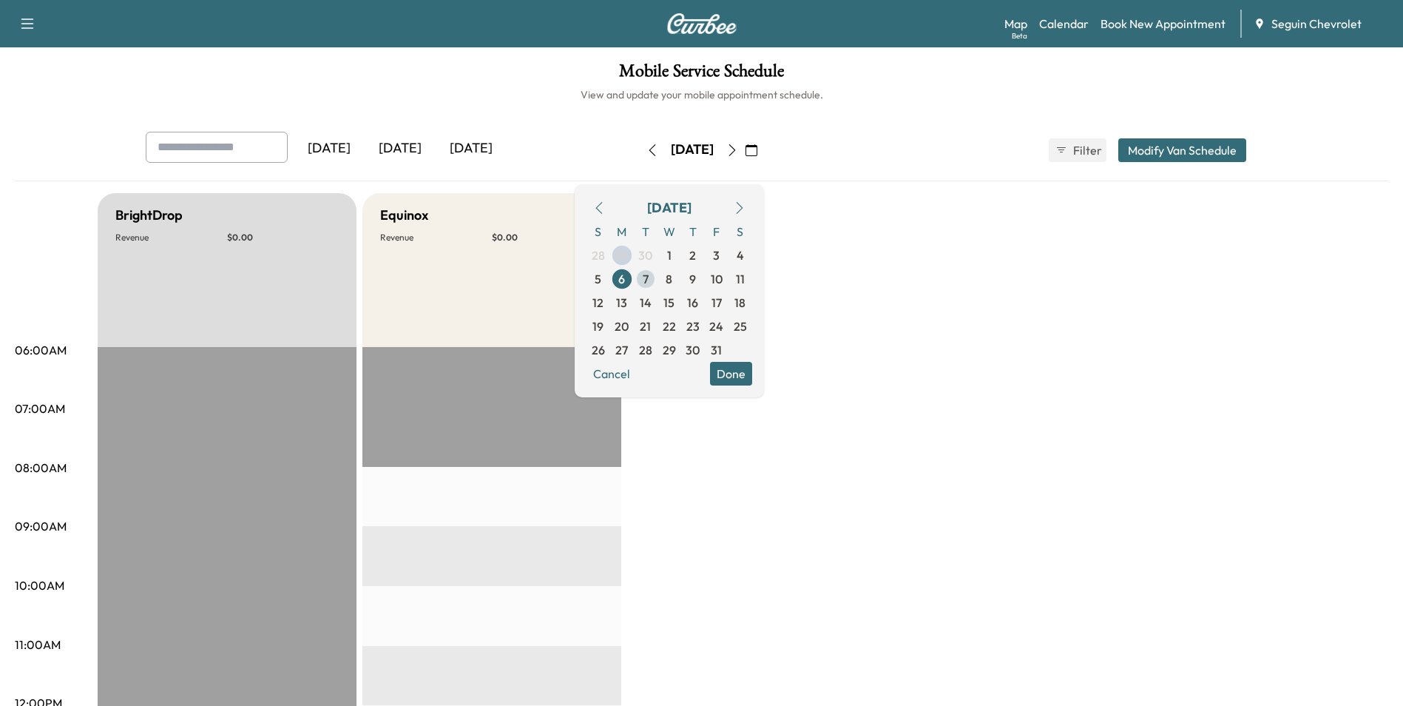
click at [649, 281] on span "7" at bounding box center [646, 279] width 6 height 18
click at [681, 282] on span "8" at bounding box center [670, 279] width 24 height 24
click at [696, 280] on span "9" at bounding box center [692, 279] width 7 height 18
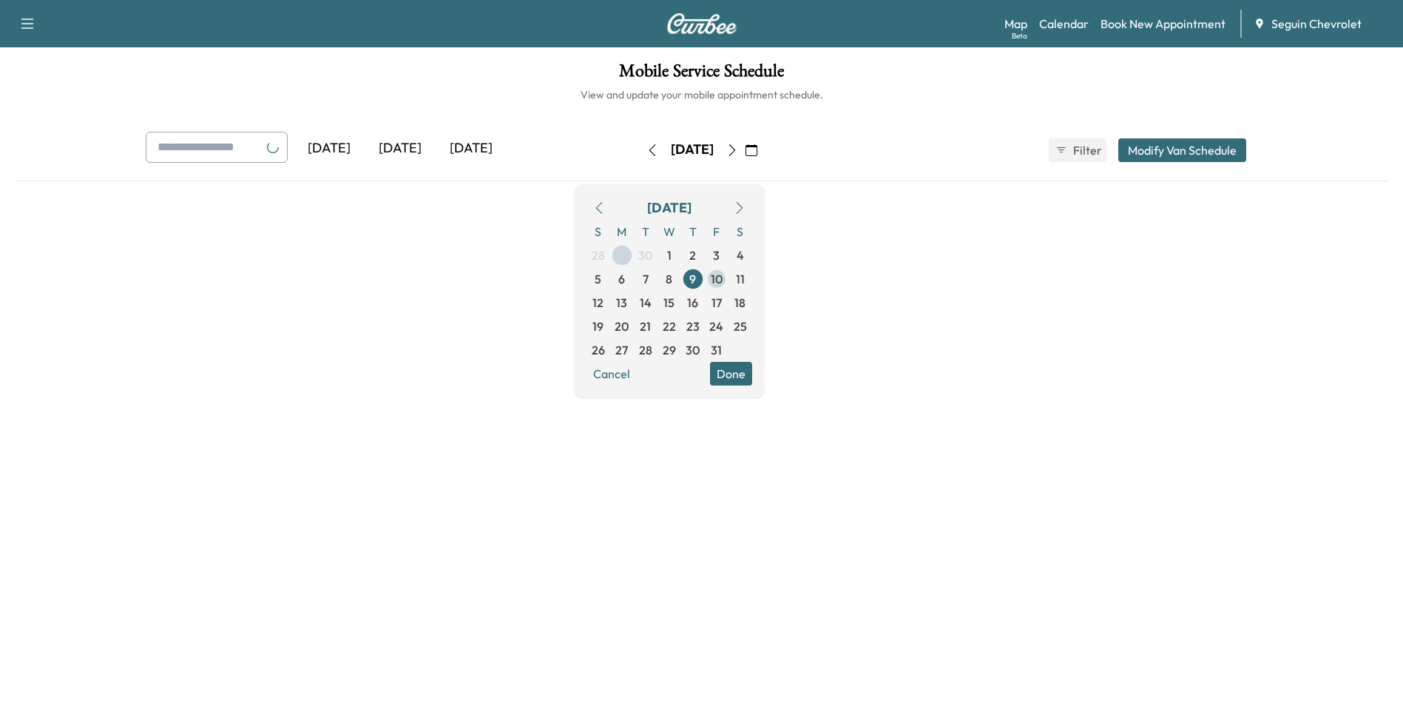
click at [729, 280] on span "10" at bounding box center [717, 279] width 24 height 24
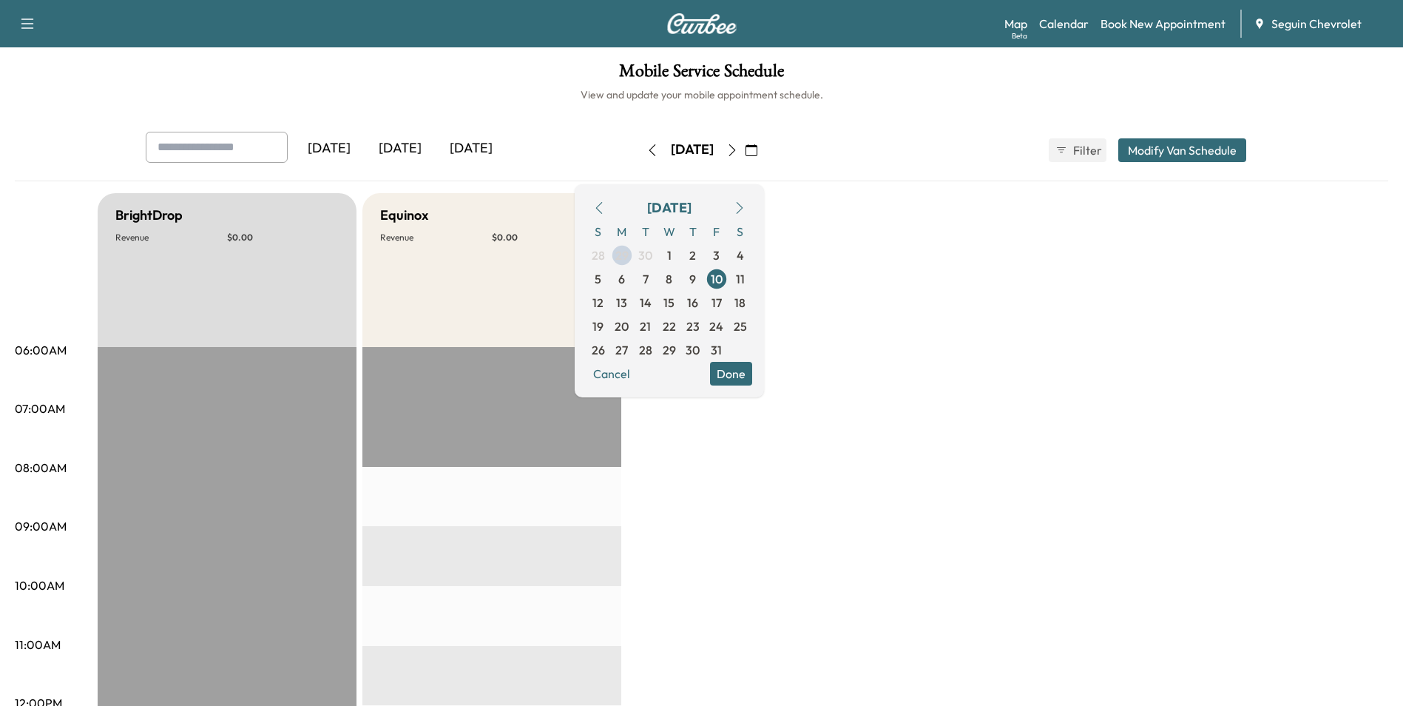
click at [583, 87] on h6 "View and update your mobile appointment schedule." at bounding box center [702, 94] width 1374 height 15
click at [532, 78] on h1 "Mobile Service Schedule" at bounding box center [702, 74] width 1374 height 25
